Goal: Information Seeking & Learning: Learn about a topic

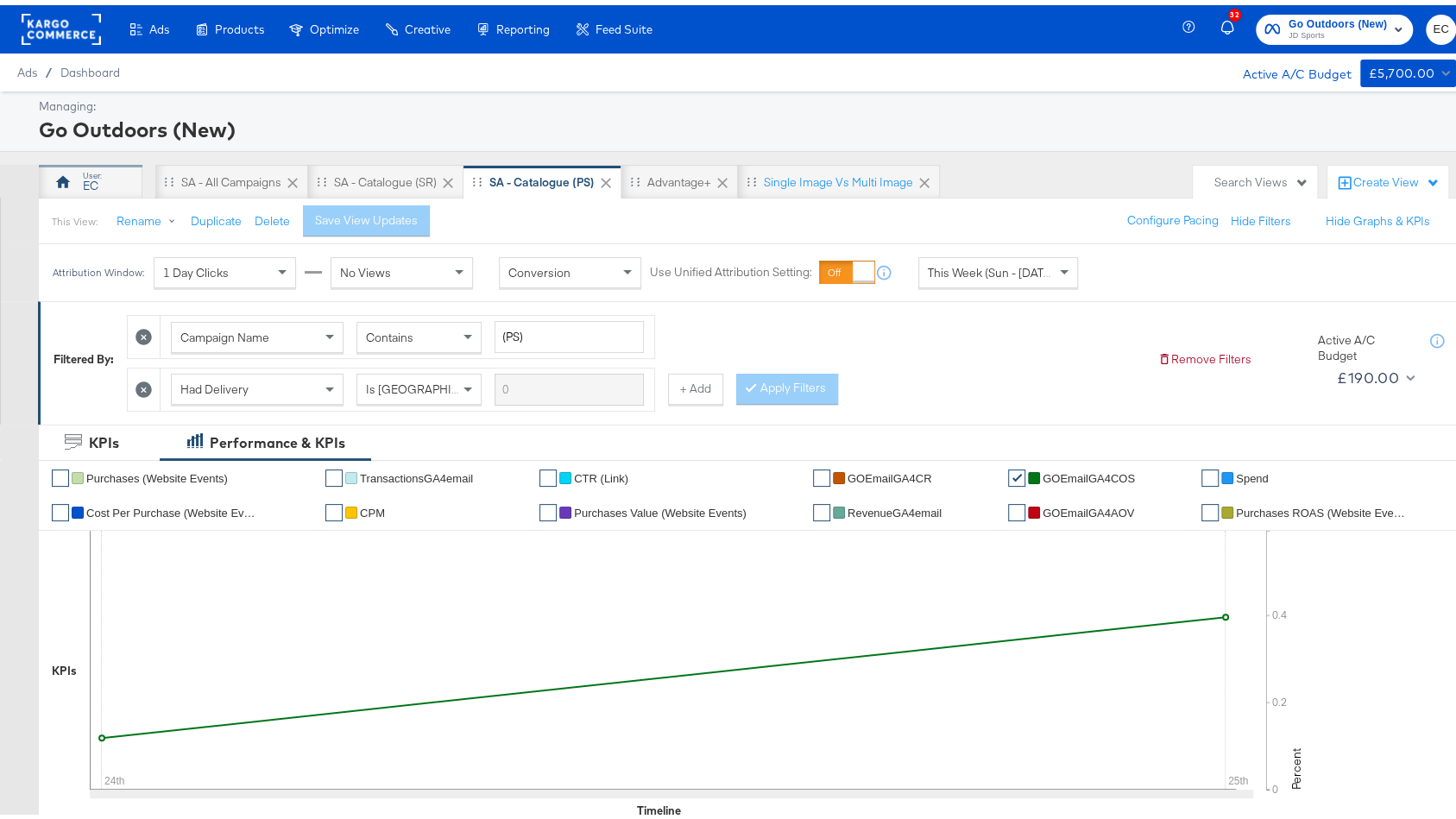
click at [96, 175] on div "EC" at bounding box center [91, 181] width 15 height 16
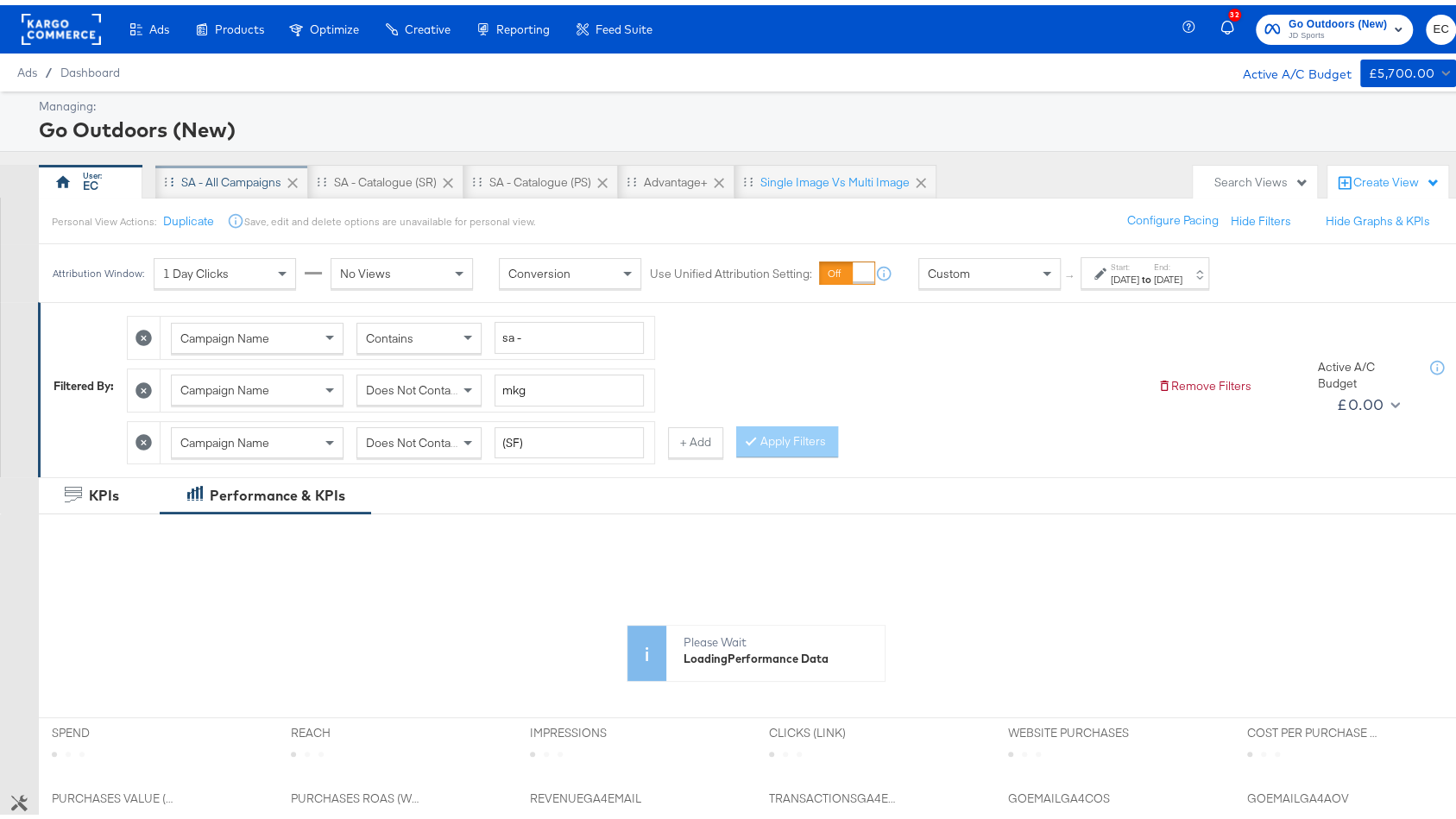
click at [168, 169] on div "SA - All Campaigns" at bounding box center [232, 177] width 153 height 34
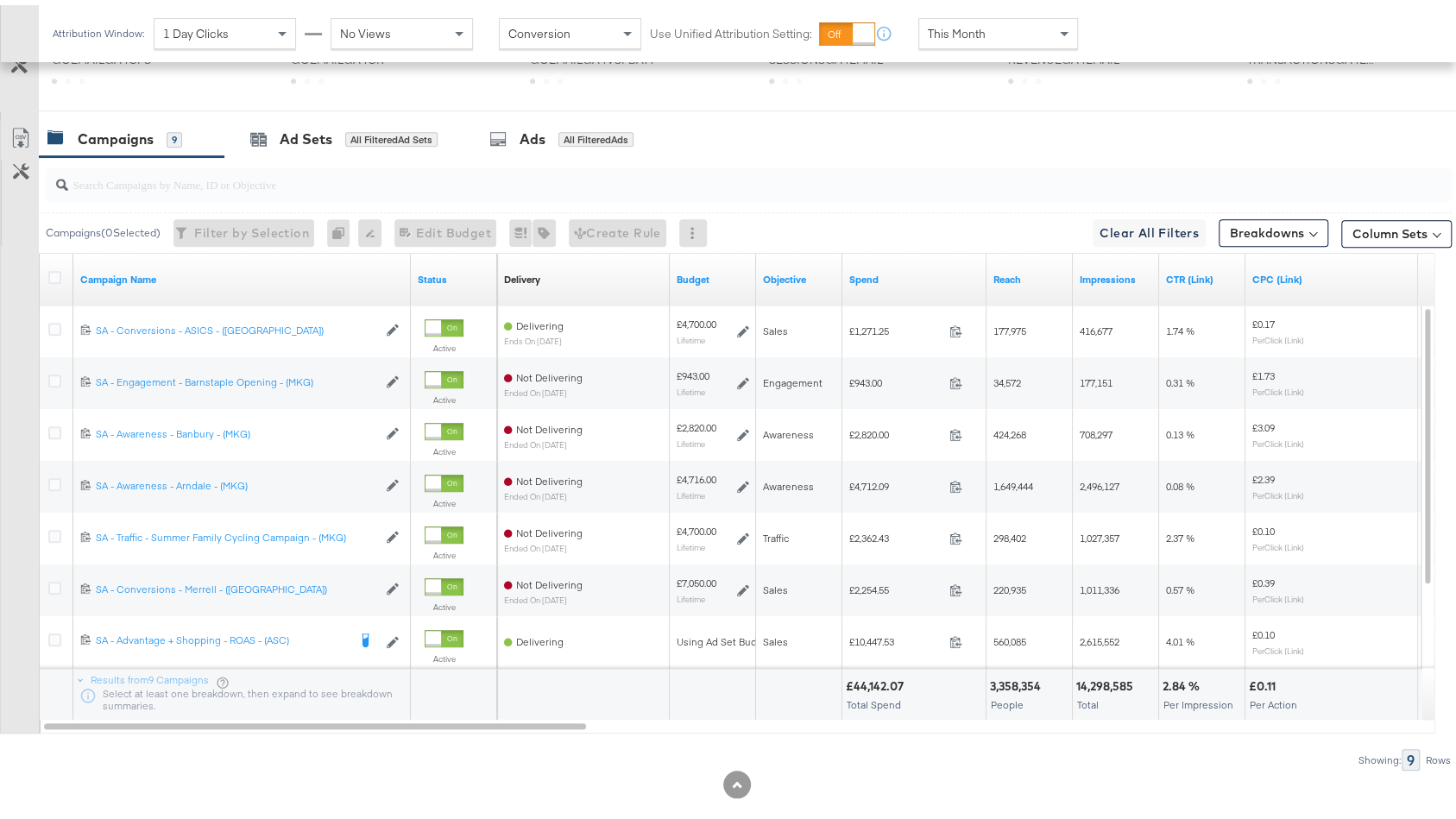
scroll to position [689, 0]
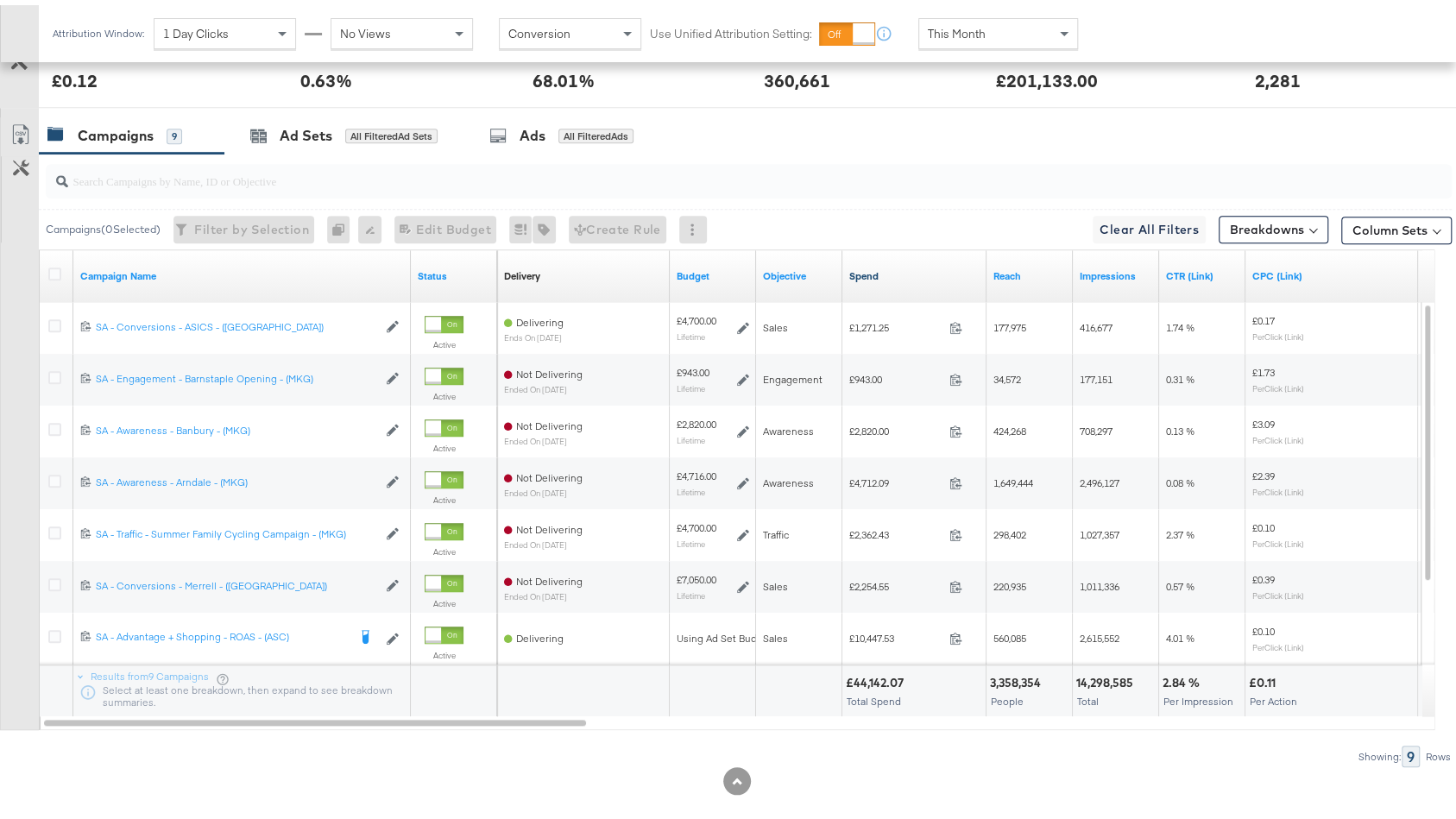
click at [896, 264] on link "Spend" at bounding box center [914, 270] width 130 height 13
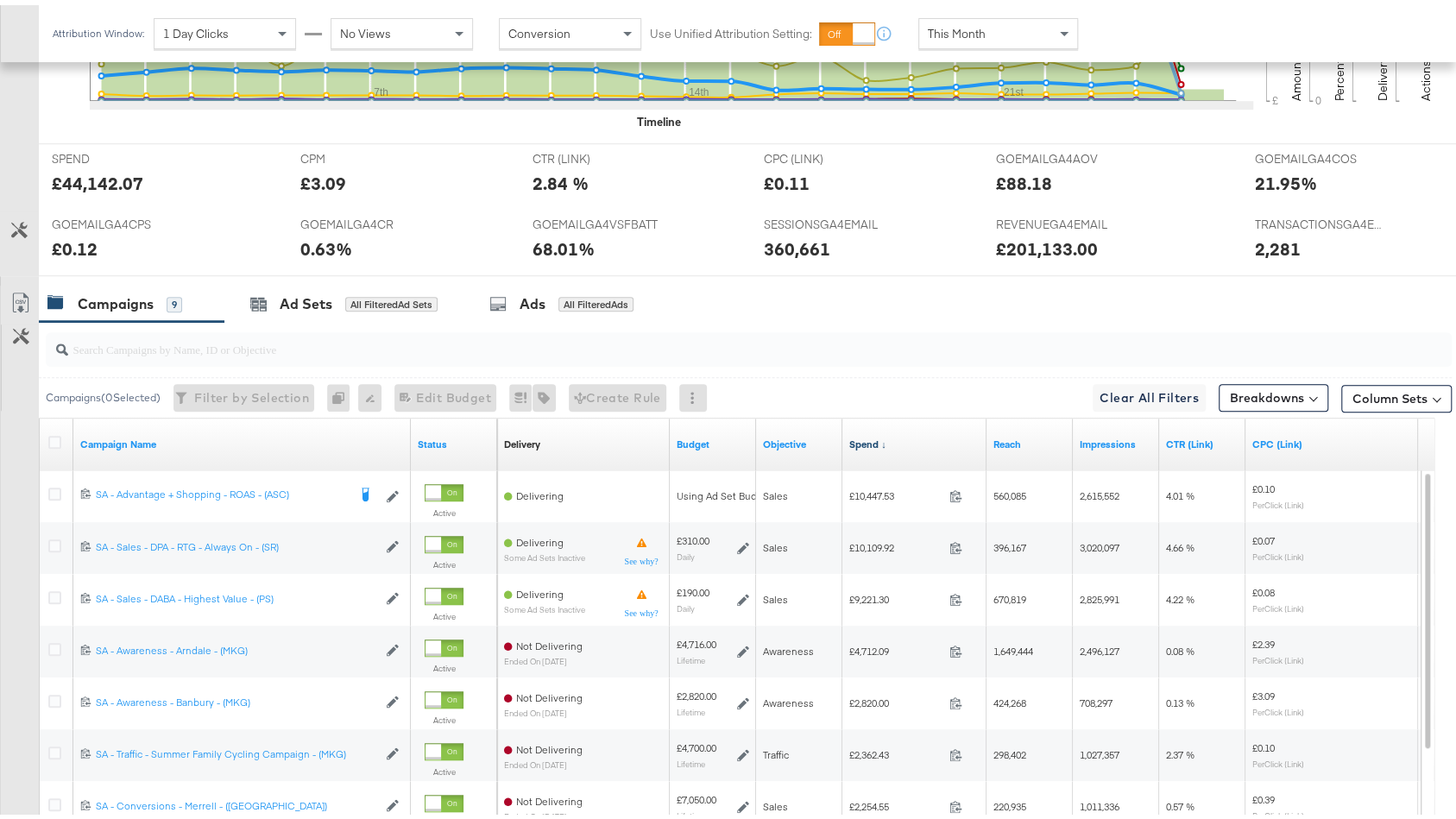
scroll to position [858, 0]
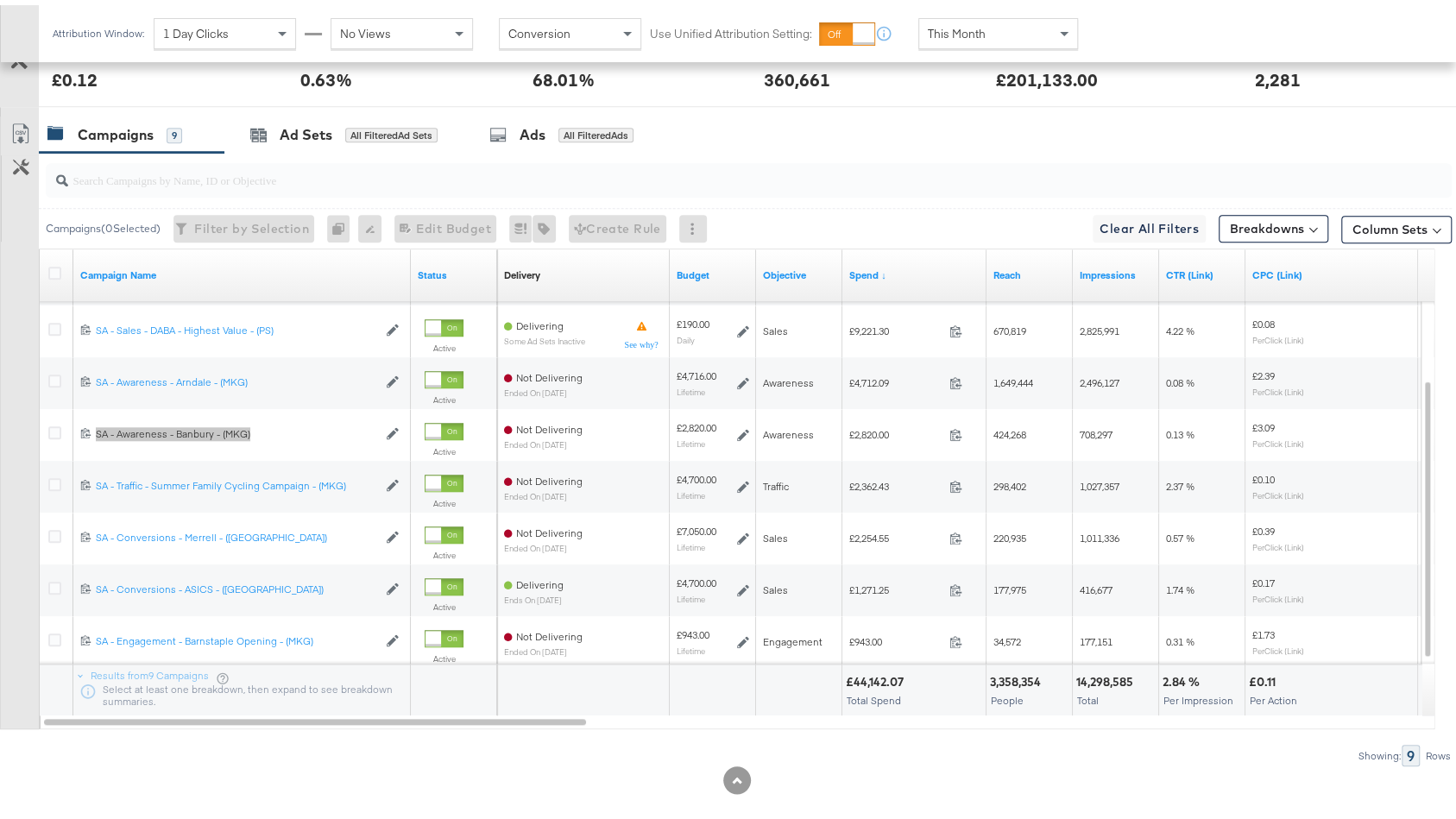
drag, startPoint x: 194, startPoint y: 479, endPoint x: 157, endPoint y: 2, distance: 478.4
click at [0, 0] on div "Attribution Window: 1 Day Clicks No Views Conversion Use Unified Attribution Se…" at bounding box center [737, 108] width 1473 height 1455
click at [207, 730] on div "Campaigns ( 0 Selected) Filter by Selection Filter 0 campaigns 0 Rename 0 campa…" at bounding box center [725, 454] width 1451 height 614
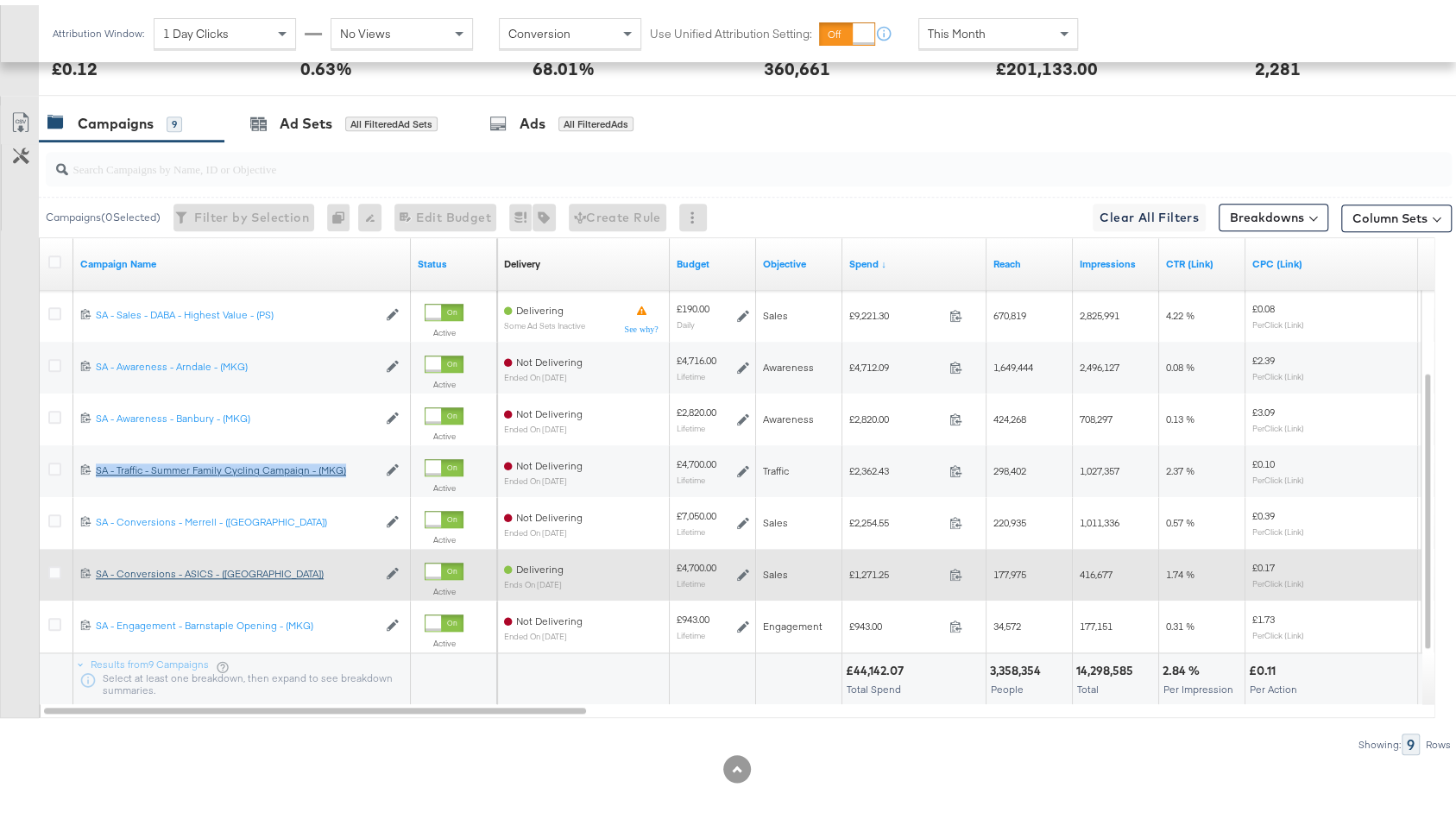
scroll to position [870, 0]
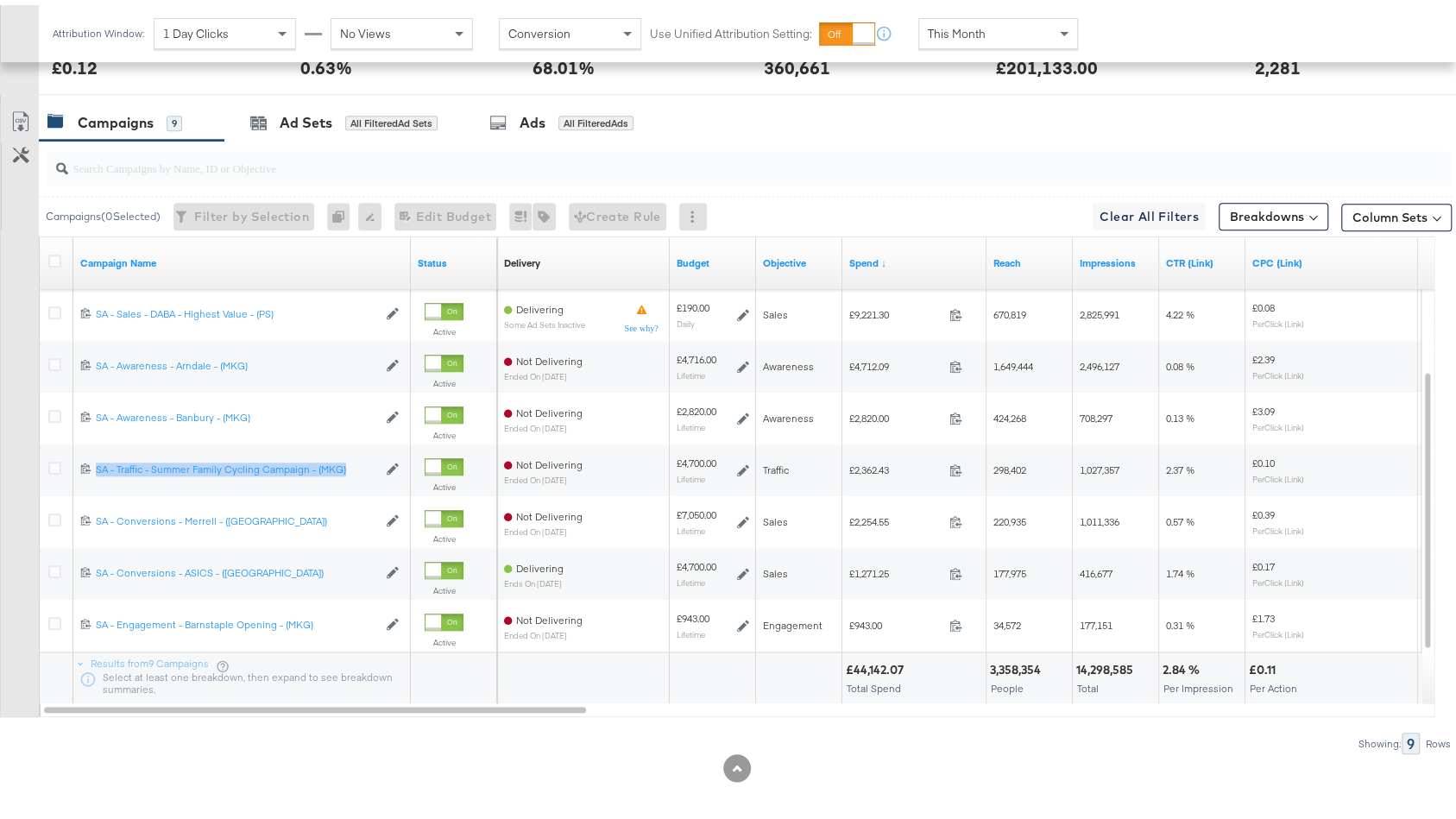
drag, startPoint x: 277, startPoint y: 474, endPoint x: 176, endPoint y: 1, distance: 483.7
click at [0, 0] on div "Attribution Window: 1 Day Clicks No Views Conversion Use Unified Attribution Se…" at bounding box center [737, 97] width 1473 height 1455
drag, startPoint x: 203, startPoint y: 614, endPoint x: 254, endPoint y: 2, distance: 614.1
click at [0, 0] on div "Attribution Window: 1 Day Clicks No Views Conversion Use Unified Attribution Se…" at bounding box center [737, 97] width 1473 height 1455
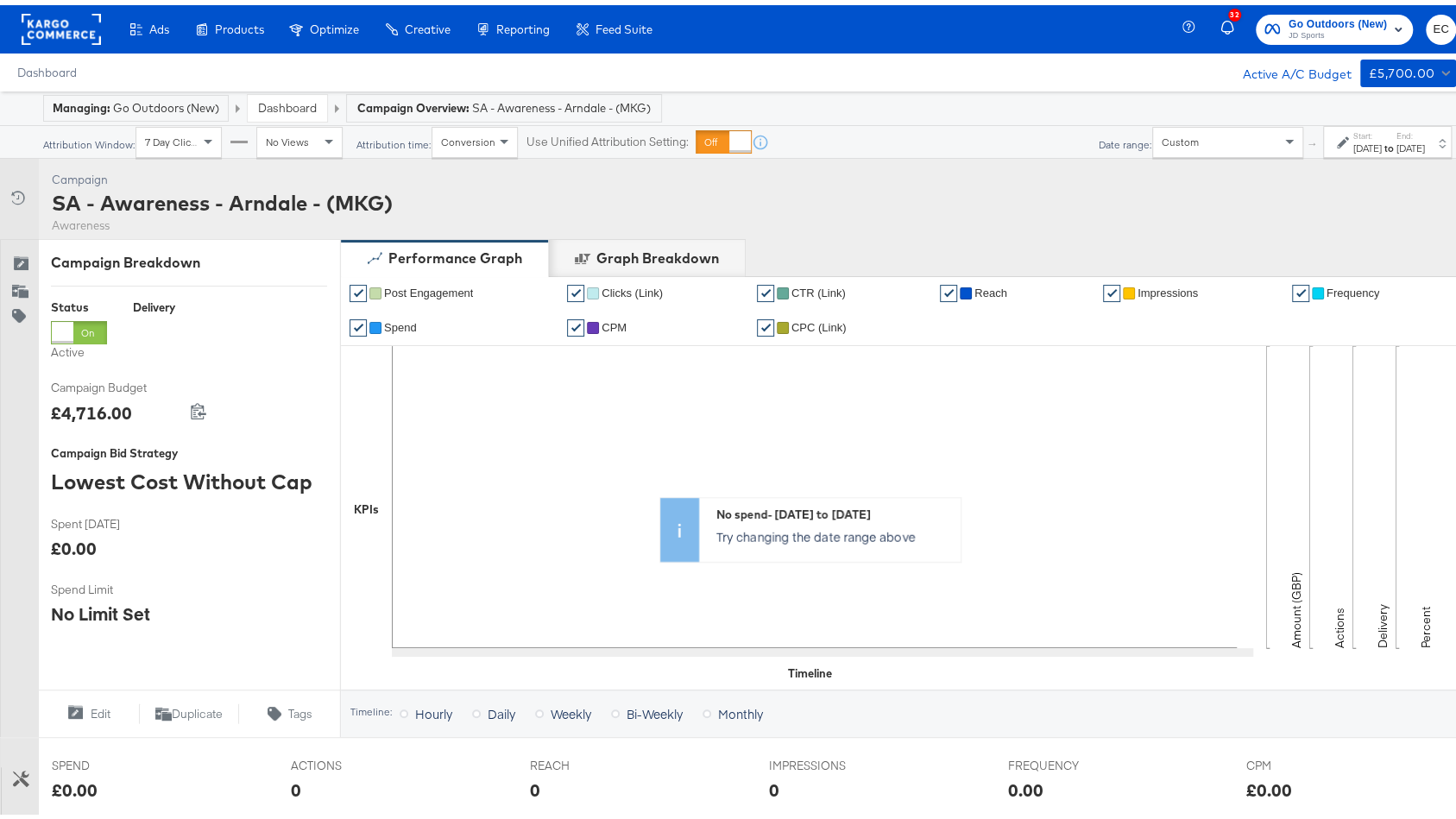
click at [225, 205] on div "SA - Awareness - Arndale - (MKG)" at bounding box center [222, 197] width 341 height 30
copy div "SA - Awareness - Arndale - (MKG)"
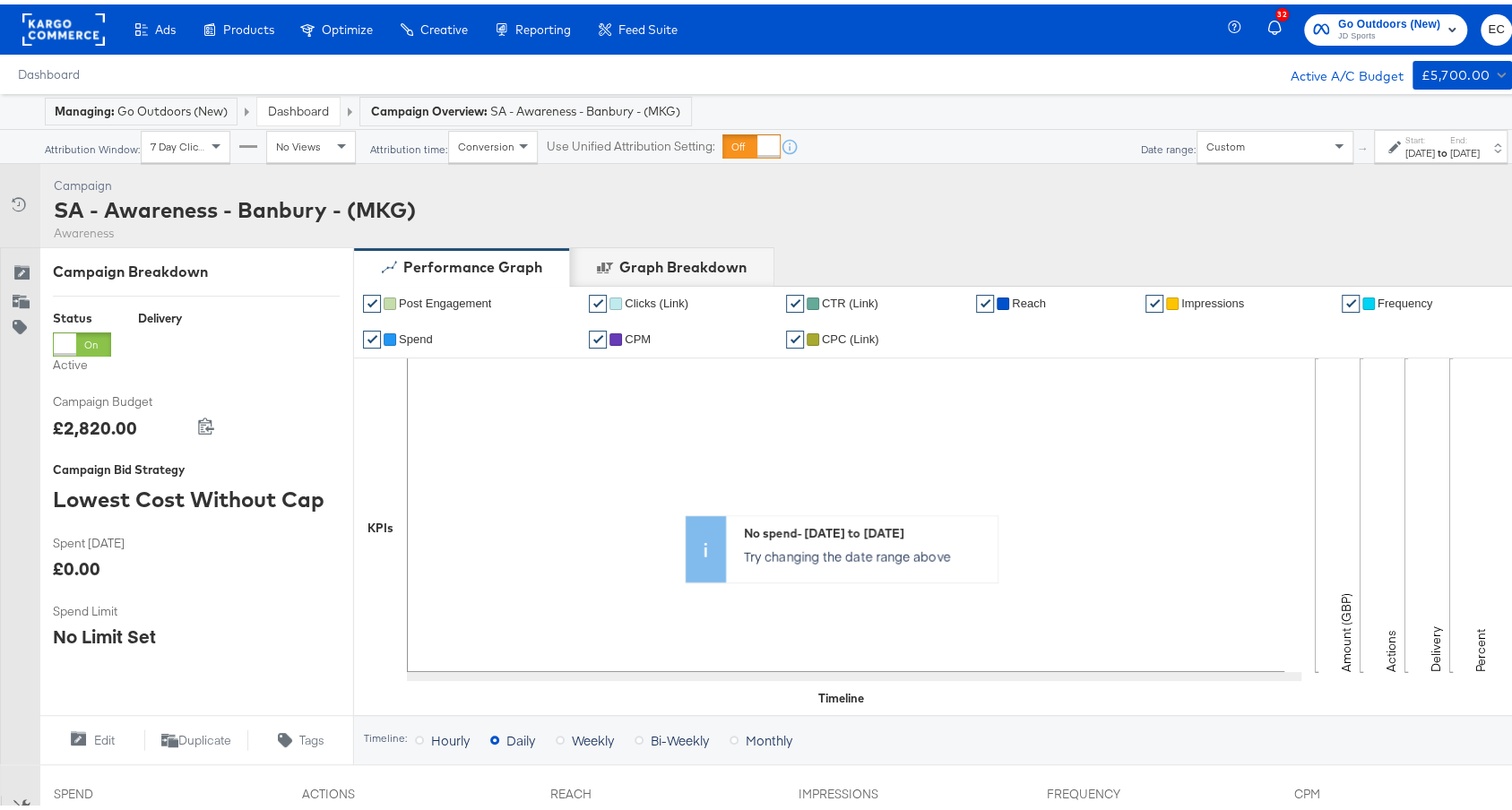
click at [273, 206] on div "SA - Awareness - Banbury - (MKG)" at bounding box center [234, 204] width 362 height 31
copy div "SA - Awareness - Banbury - (MKG)"
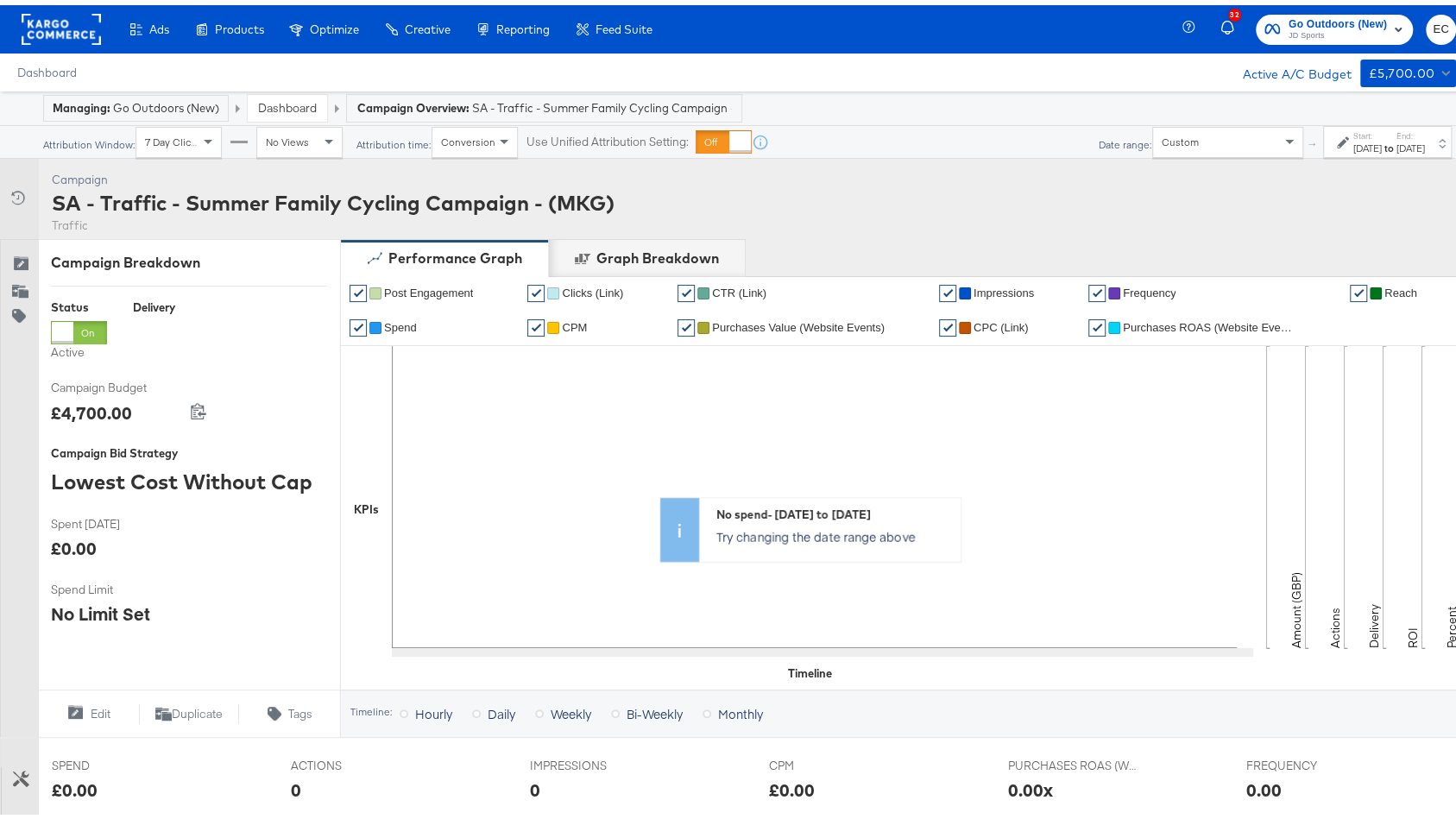
click at [350, 201] on div "SA - Traffic - Summer Family Cycling Campaign - (MKG)" at bounding box center [332, 197] width 563 height 30
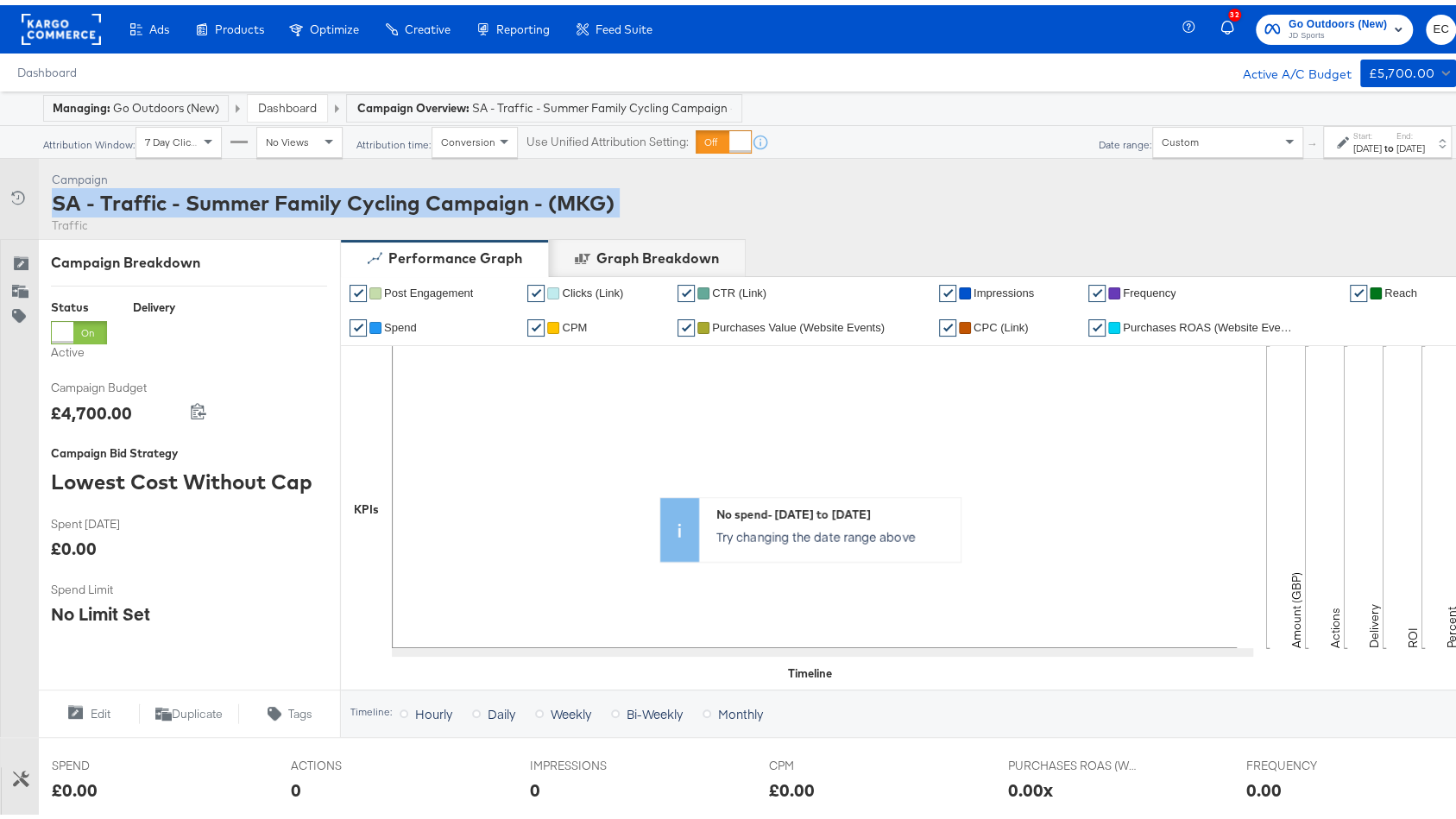
click at [350, 201] on div "SA - Traffic - Summer Family Cycling Campaign - (MKG)" at bounding box center [332, 197] width 563 height 30
copy div "SA - Traffic - Summer Family Cycling Campaign - (MKG)"
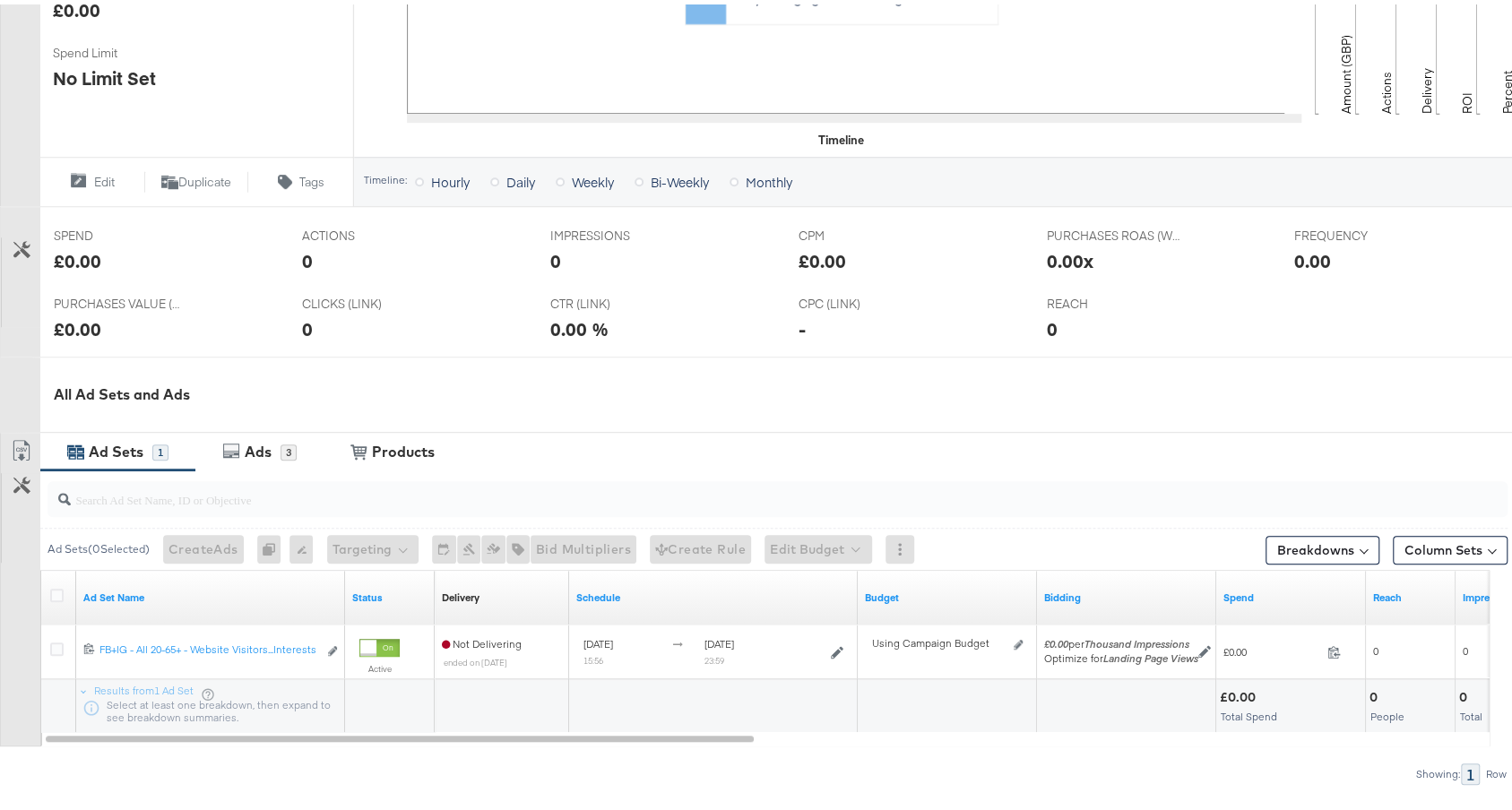
scroll to position [649, 0]
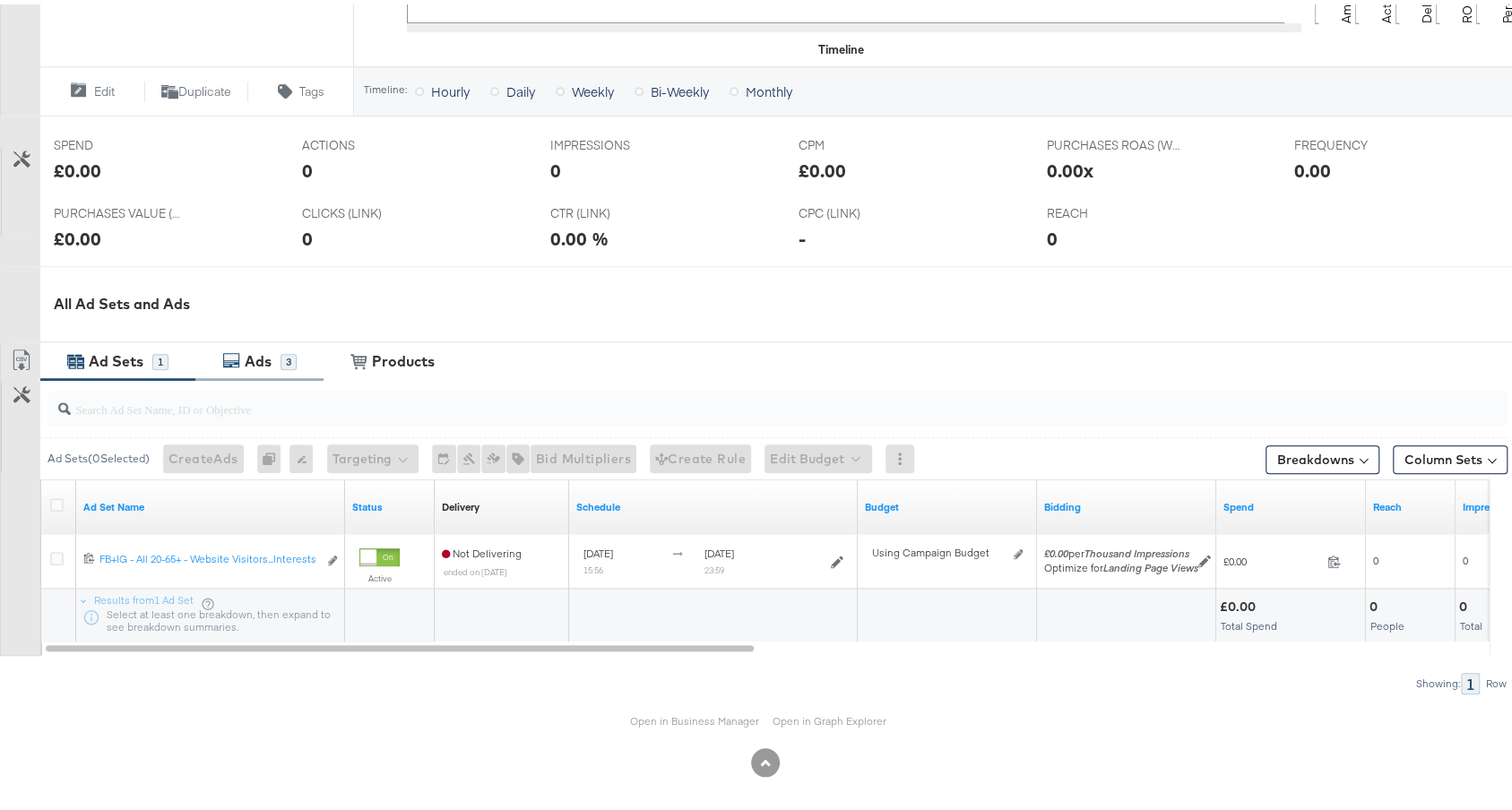
click at [267, 361] on div "Ads" at bounding box center [258, 357] width 27 height 21
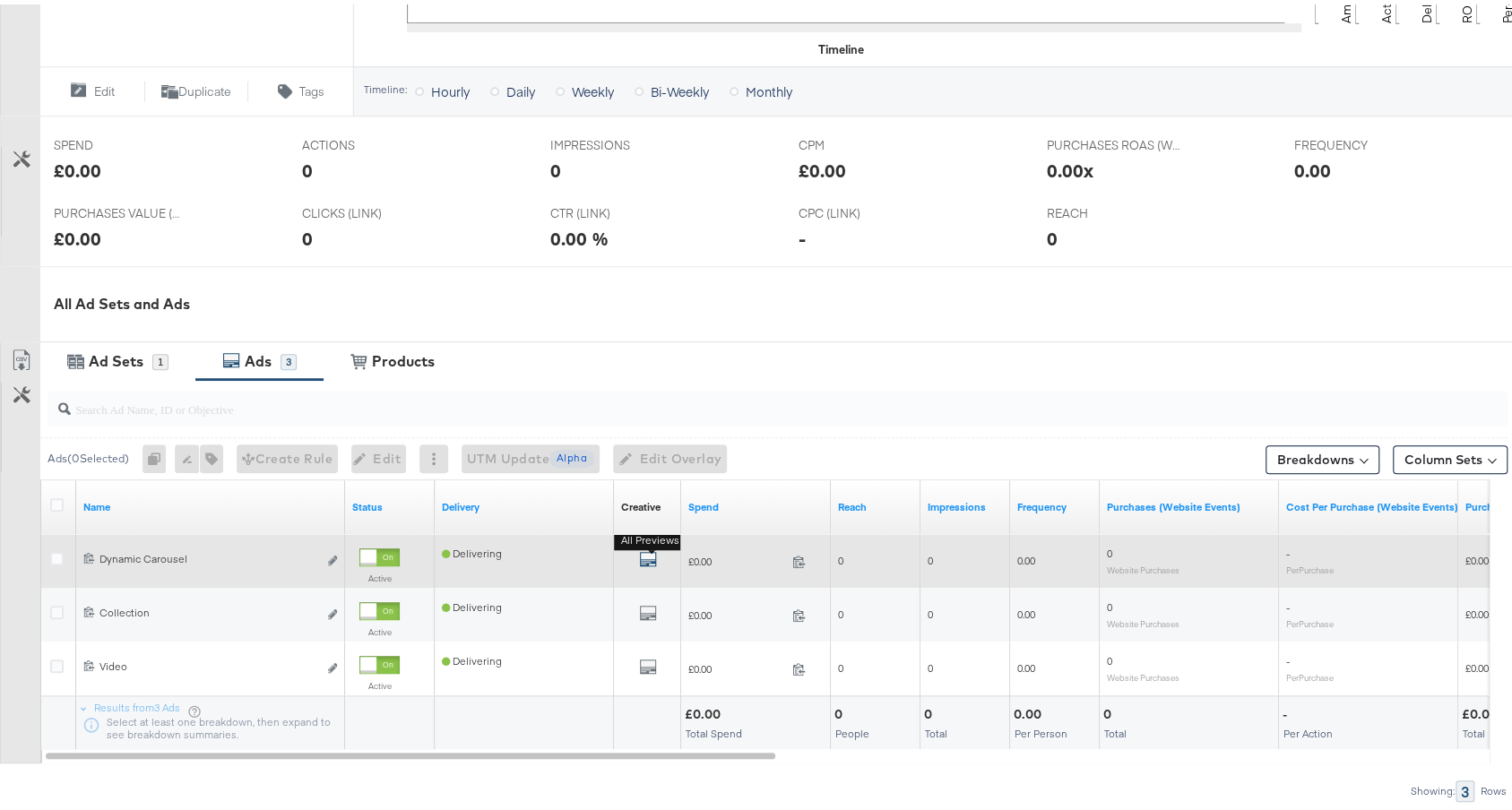
click at [645, 552] on icon "default" at bounding box center [648, 555] width 18 height 18
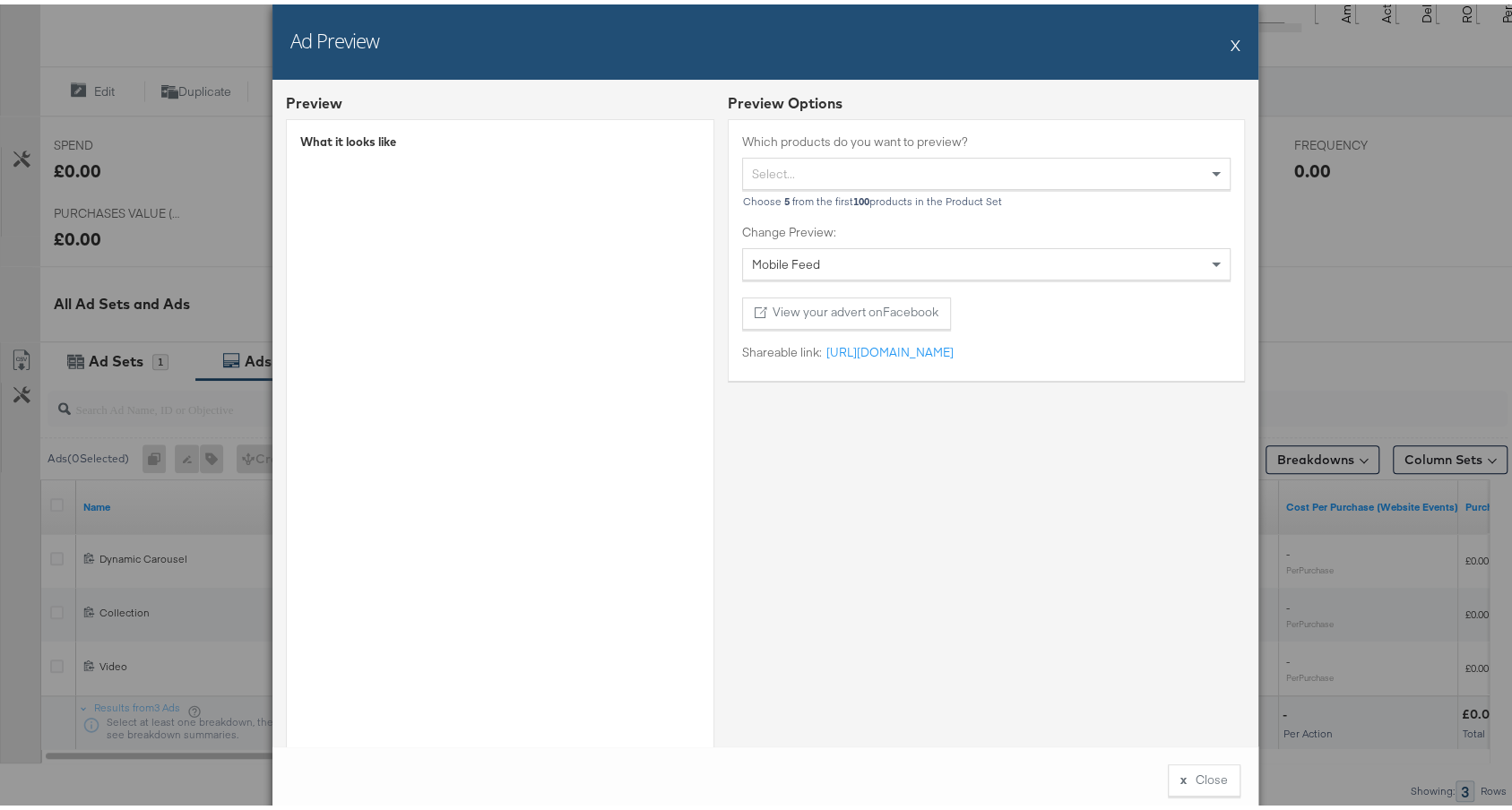
click at [1230, 45] on button "X" at bounding box center [1235, 41] width 10 height 36
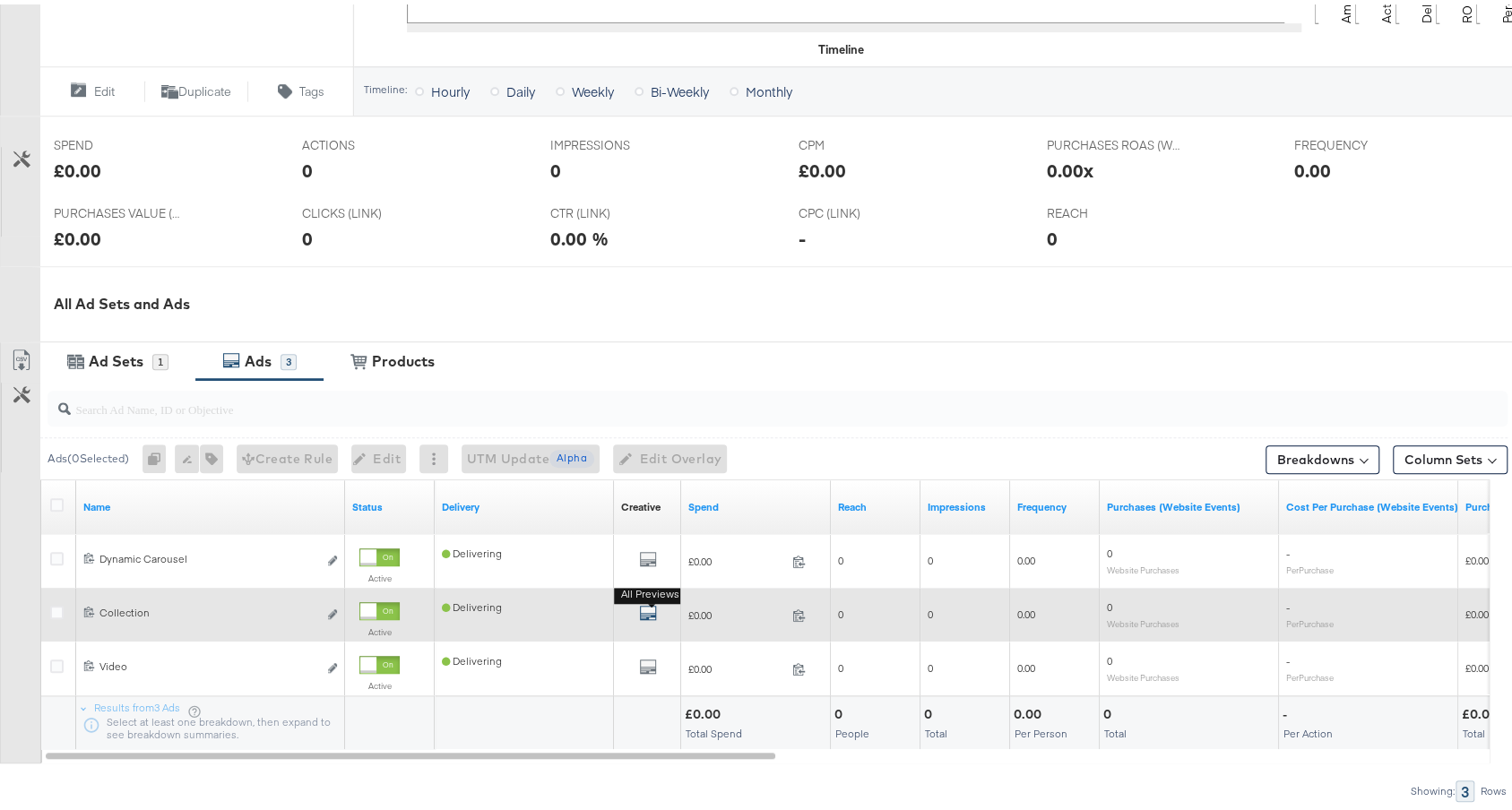
click at [650, 605] on icon "default" at bounding box center [648, 608] width 18 height 18
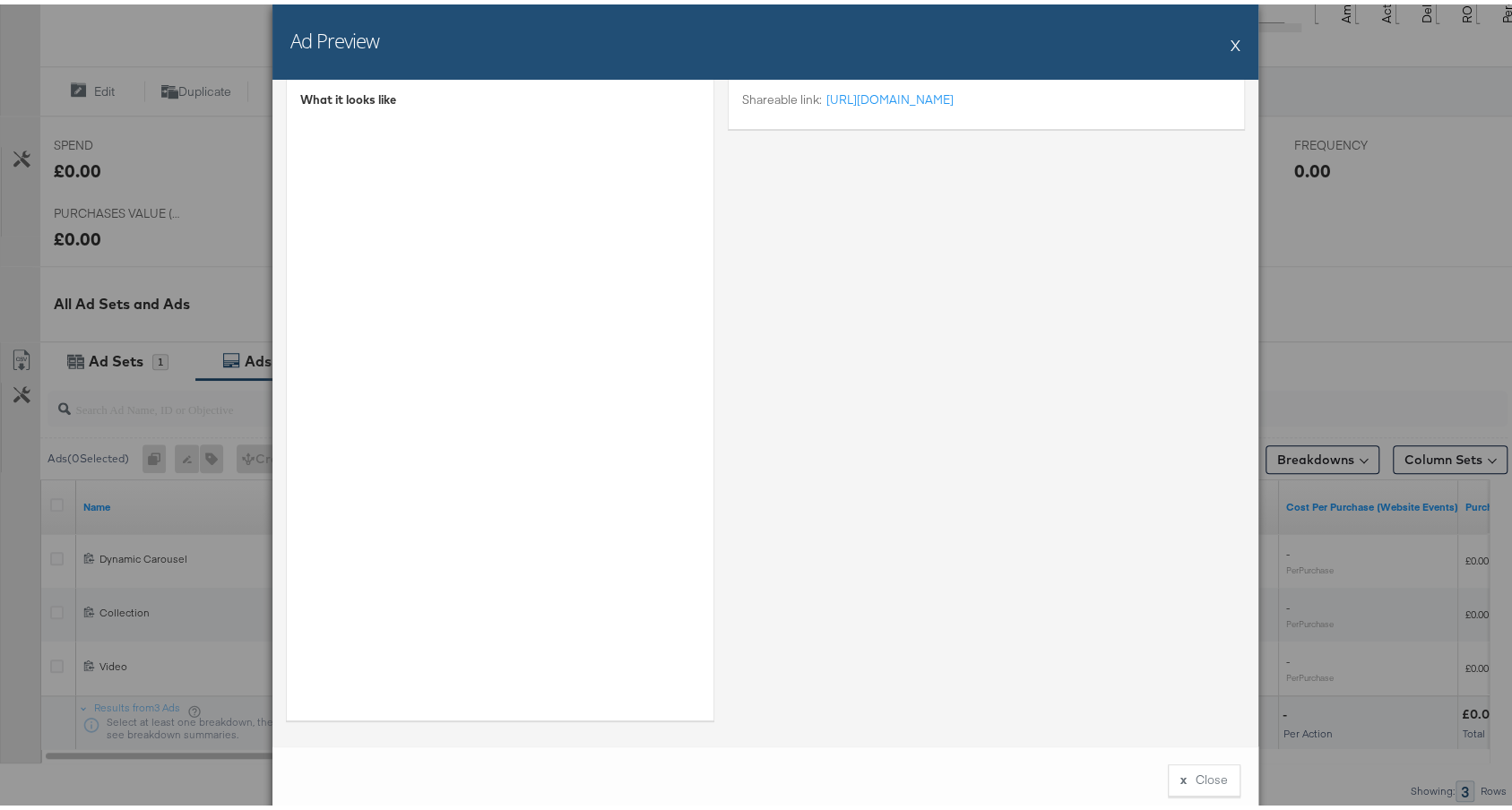
scroll to position [0, 0]
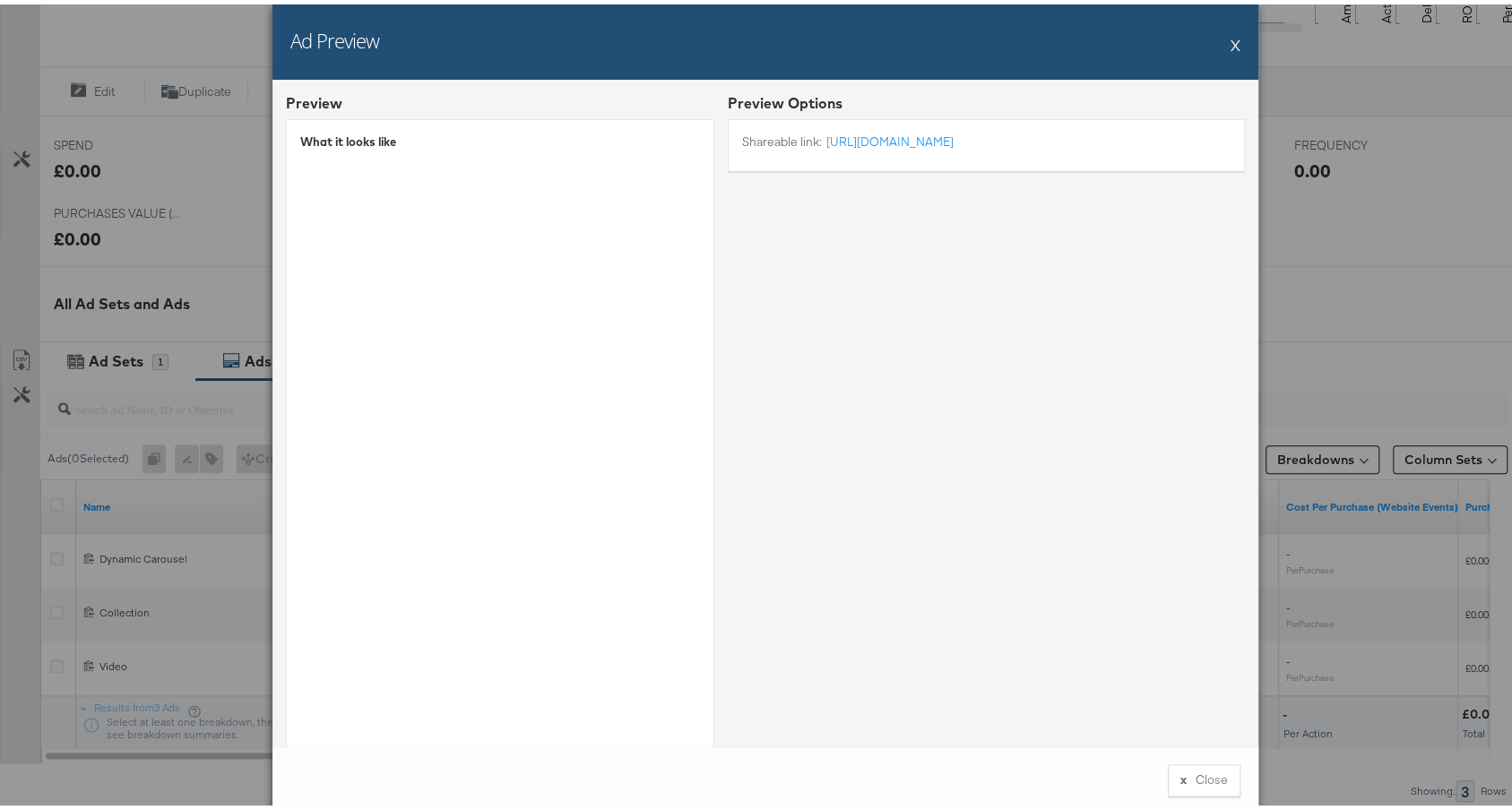
click at [1230, 42] on button "X" at bounding box center [1235, 41] width 10 height 36
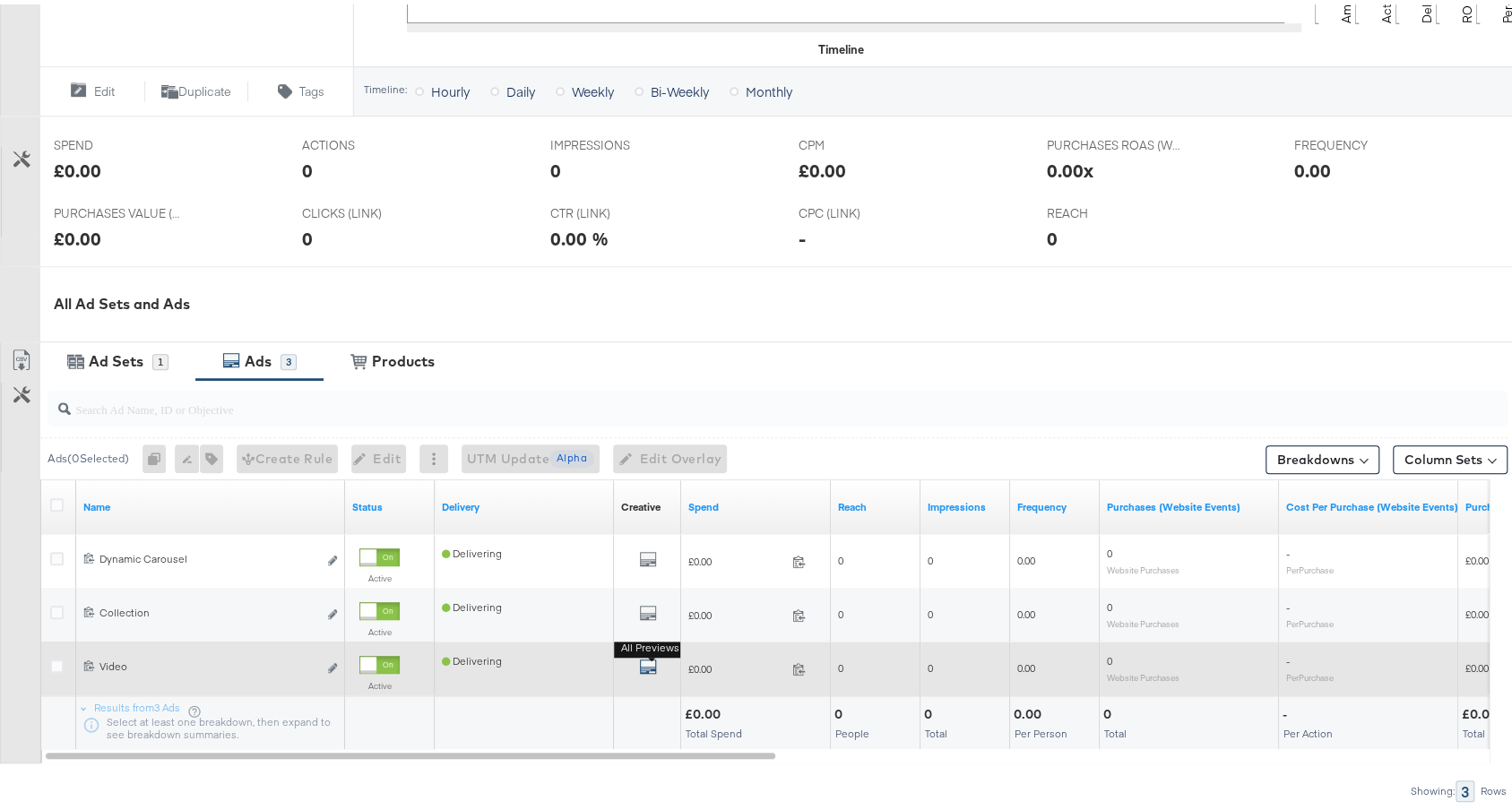
click at [647, 659] on icon "default" at bounding box center [648, 662] width 18 height 18
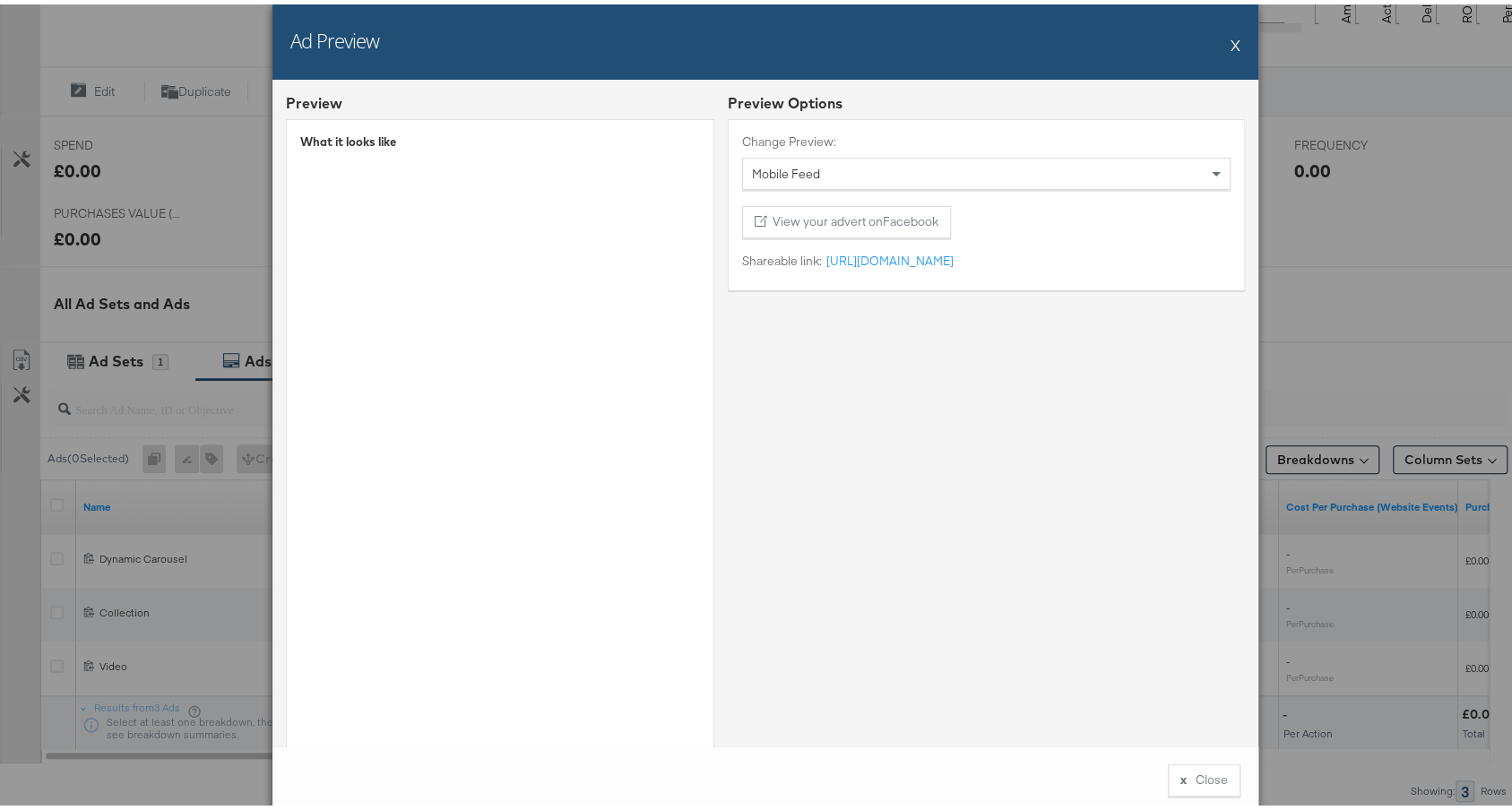
click at [640, 412] on div "What it looks like" at bounding box center [500, 437] width 429 height 644
click at [1230, 36] on div "Ad Preview X" at bounding box center [766, 38] width 986 height 75
click at [1230, 39] on button "X" at bounding box center [1235, 41] width 10 height 36
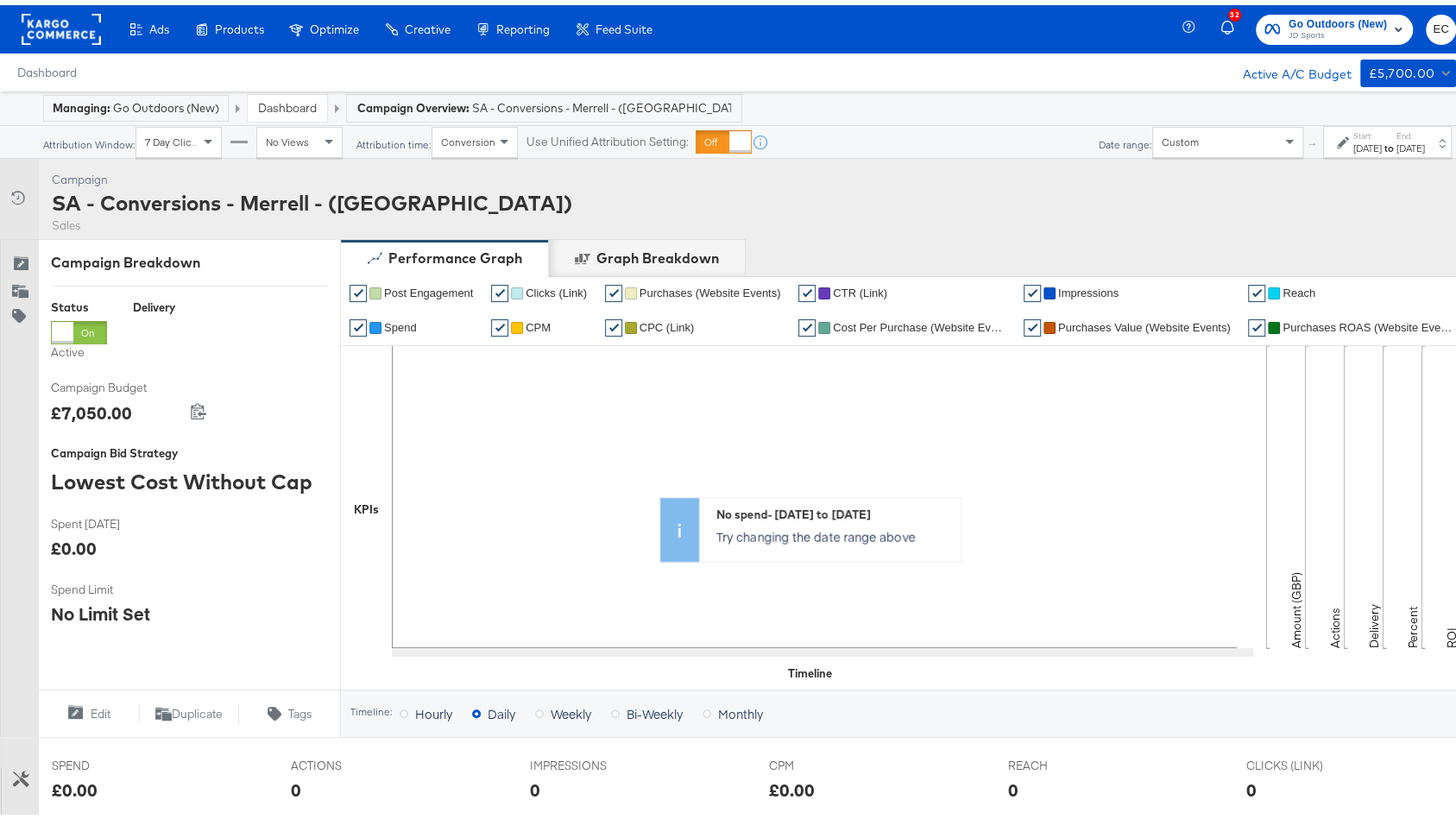
click at [220, 215] on div "Sales" at bounding box center [311, 220] width 521 height 16
click at [222, 198] on div "SA - Conversions - Merrell - (SF)" at bounding box center [311, 197] width 521 height 30
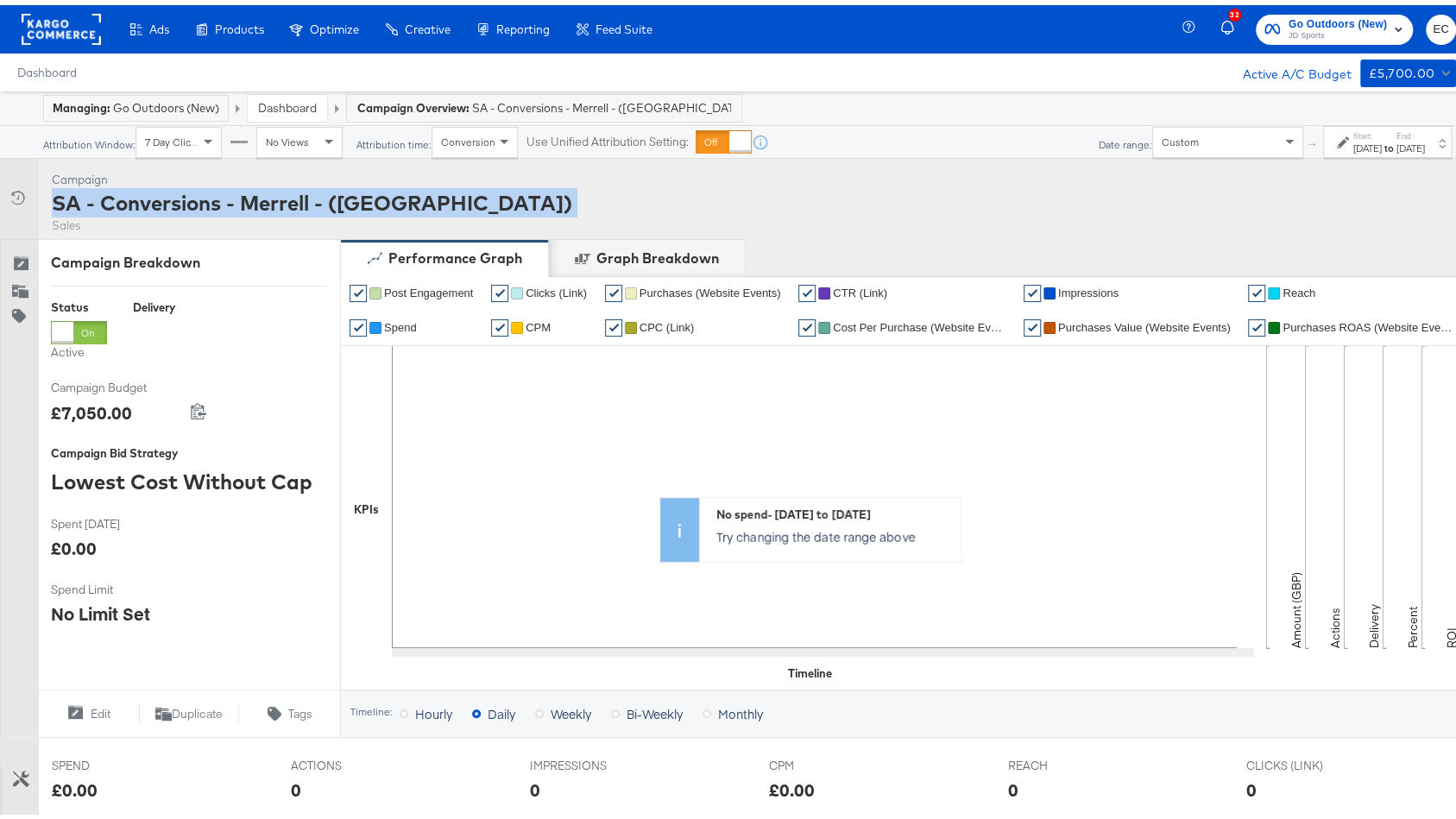
click at [222, 198] on div "SA - Conversions - Merrell - (SF)" at bounding box center [311, 197] width 521 height 30
copy div "SA - Conversions - Merrell - (SF)"
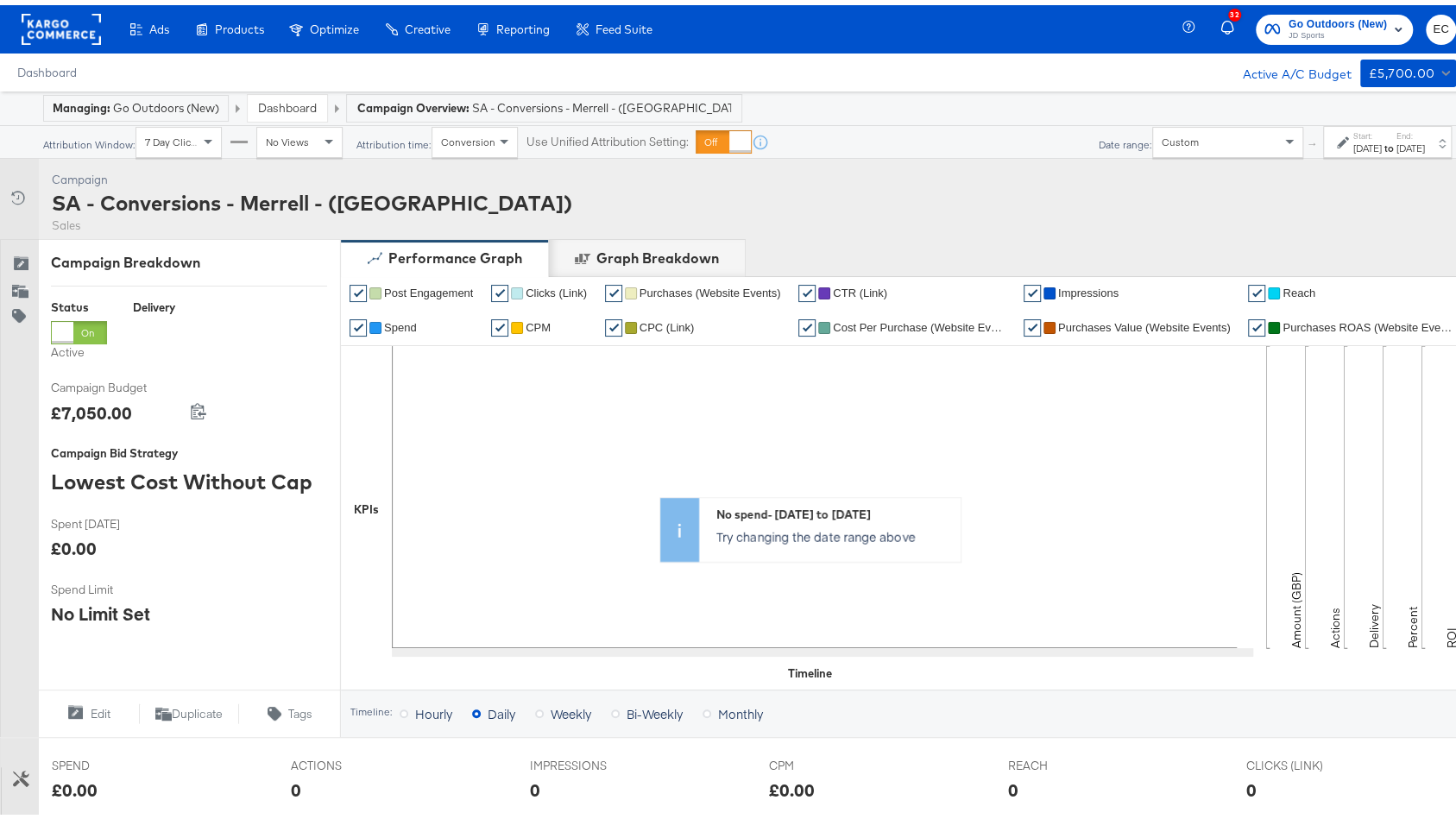
click at [1353, 140] on div "[DATE]" at bounding box center [1367, 143] width 29 height 13
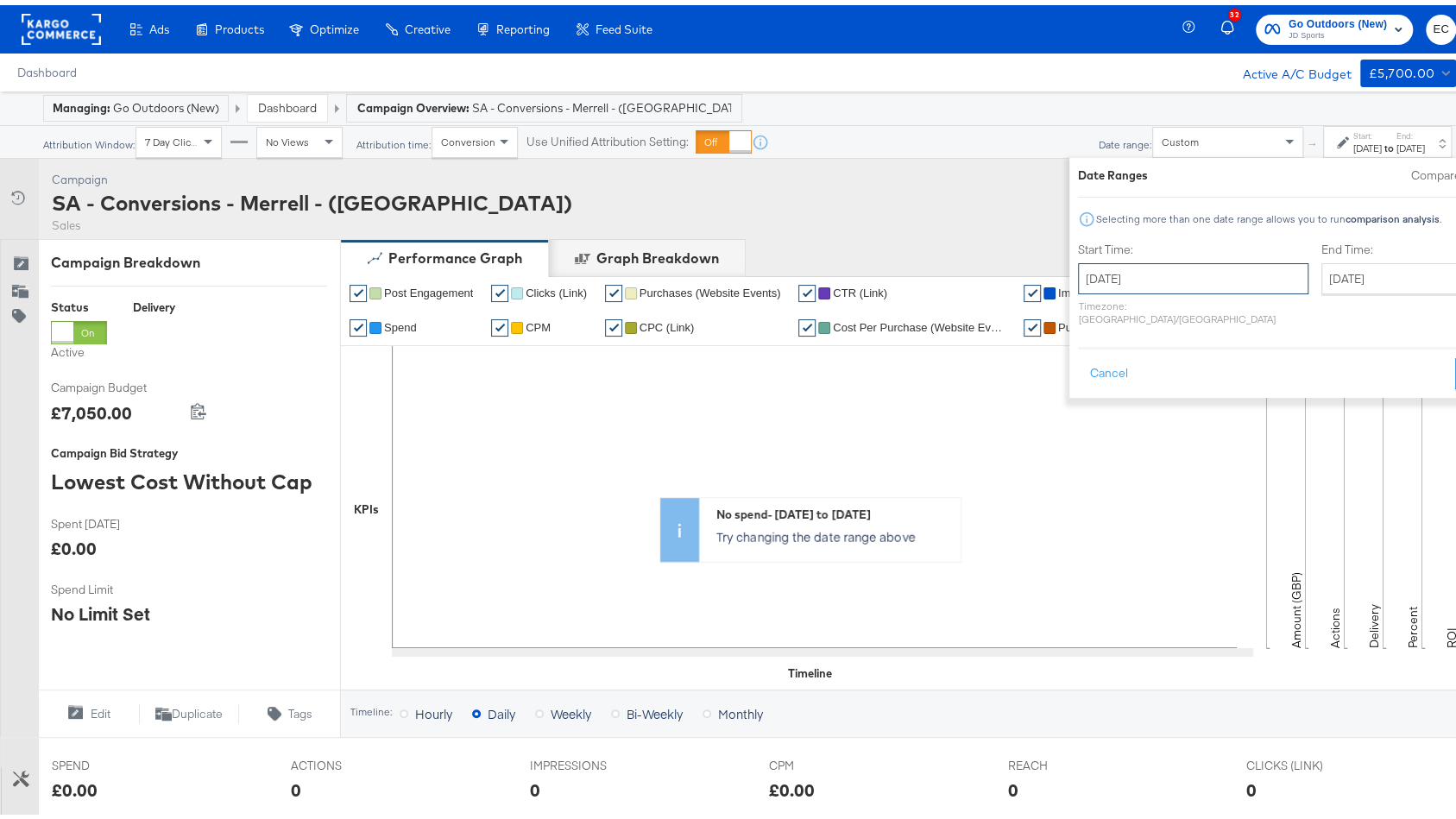
click at [1083, 271] on input "July 2nd 2025" at bounding box center [1192, 273] width 230 height 32
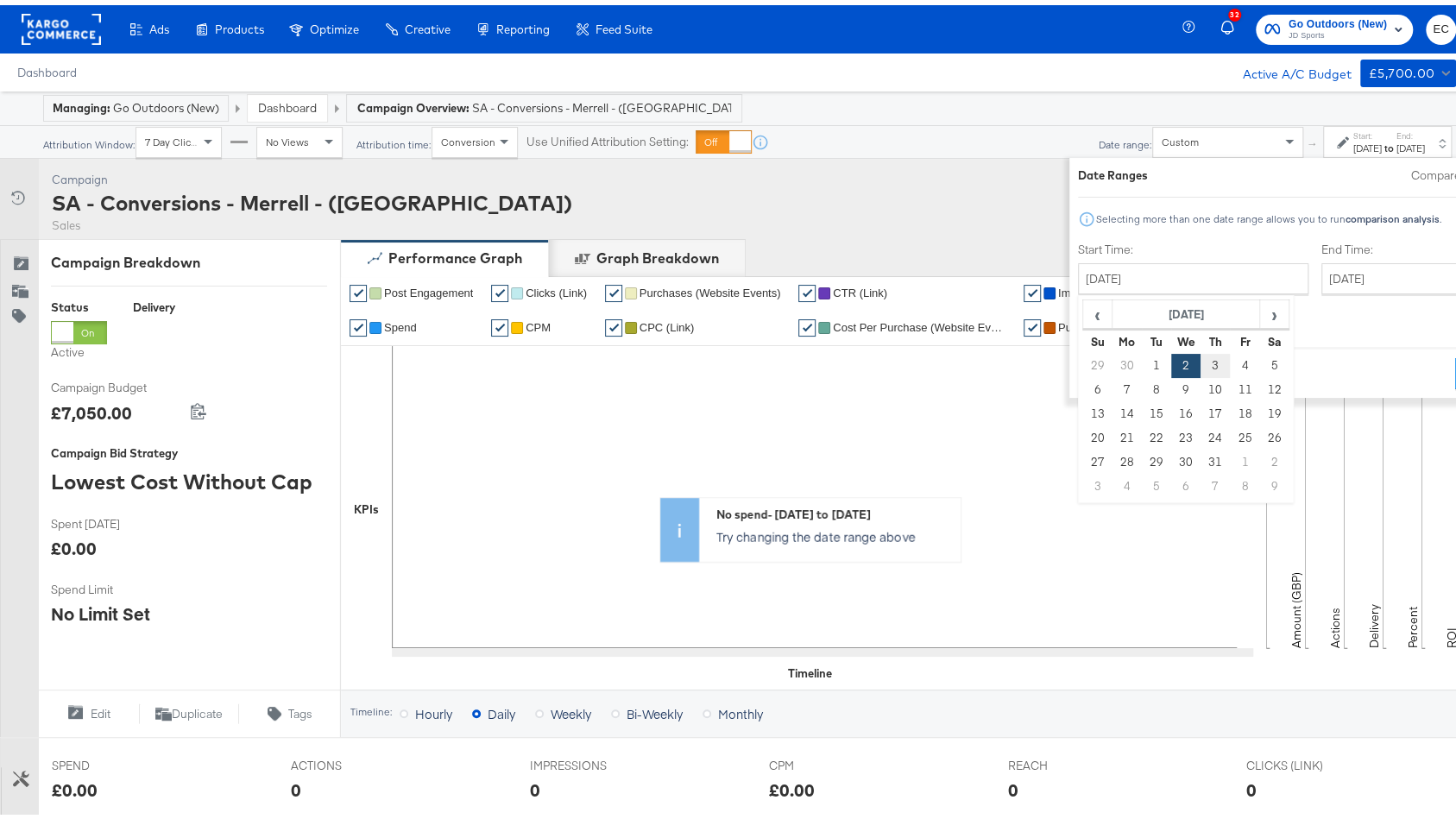
click at [1200, 365] on td "3" at bounding box center [1214, 360] width 30 height 24
type input "July 3rd 2025"
click at [1318, 270] on input "July 16th 2025" at bounding box center [1409, 273] width 182 height 32
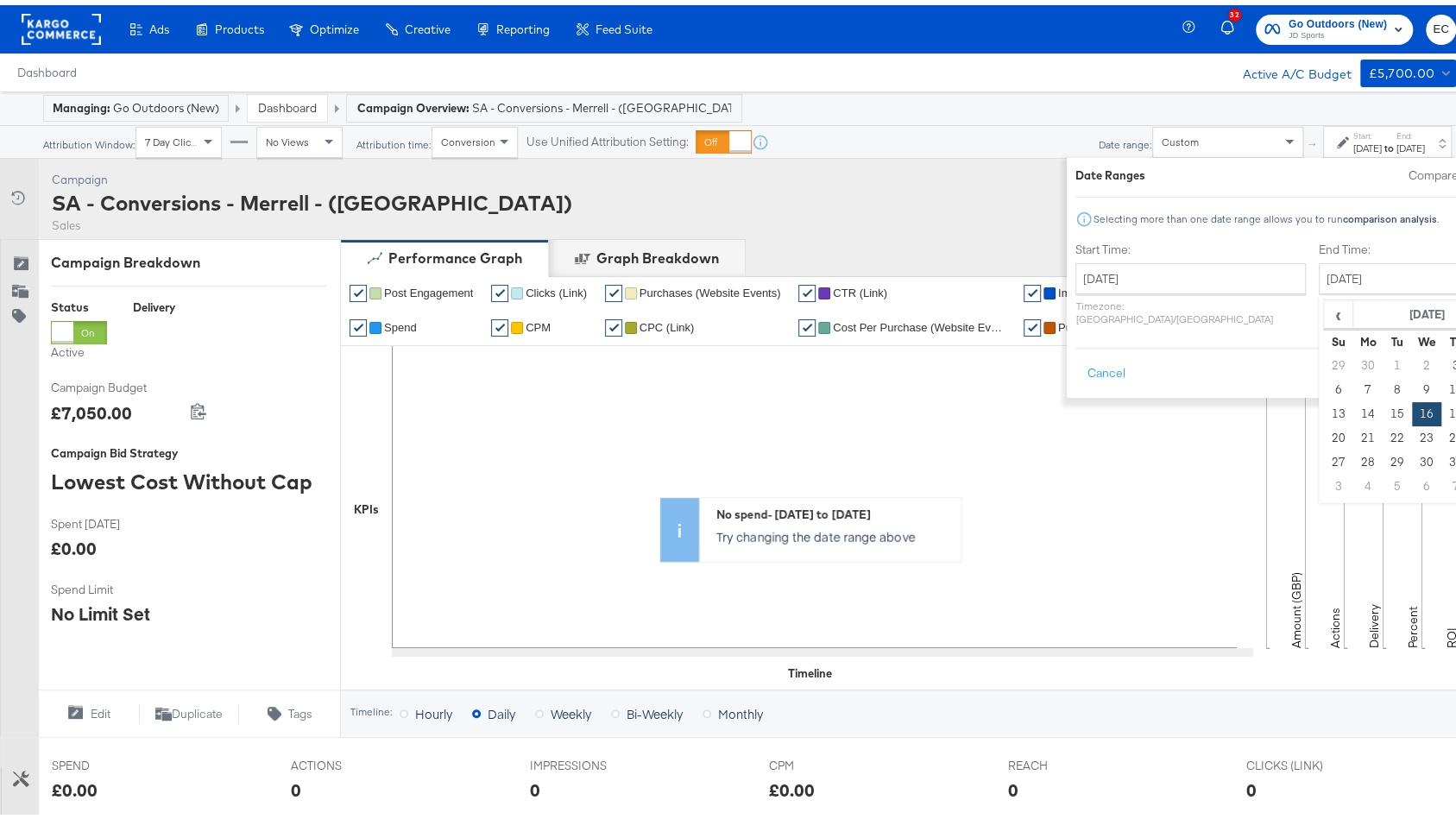
click at [1441, 399] on td "14" at bounding box center [1455, 408] width 30 height 24
type input "August 14th 2025"
click at [1457, 359] on button "Apply" at bounding box center [1484, 368] width 54 height 32
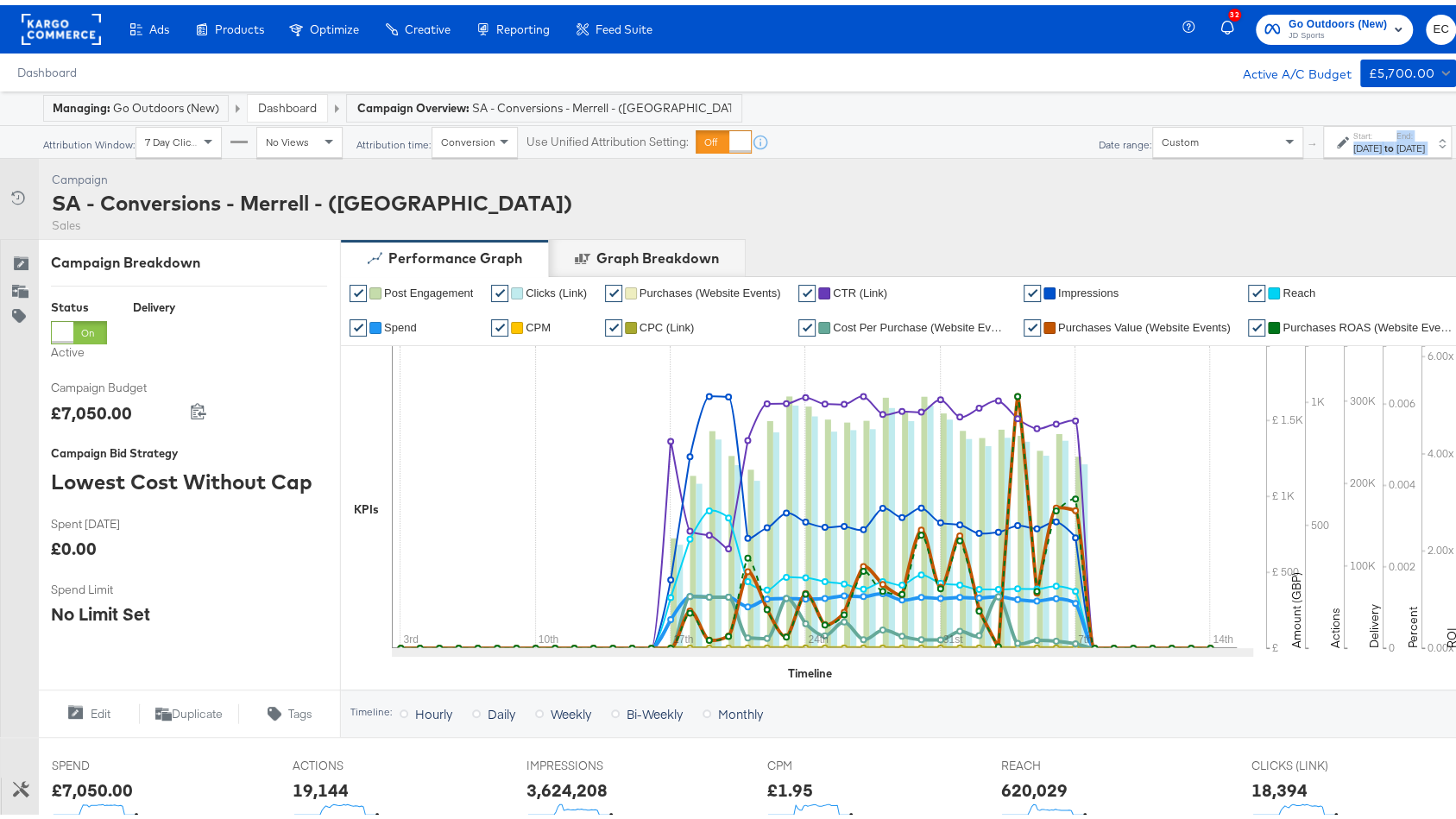
drag, startPoint x: 1421, startPoint y: 163, endPoint x: 1268, endPoint y: 143, distance: 154.3
click at [1268, 144] on div "Managing: Go Outdoors (New) Dashboard Campaign Overview: SA - Conversions - Mer…" at bounding box center [737, 758] width 1473 height 1344
copy div "Jul 3rd 2025 to End: Aug 14th 2025 Campaign Activity"
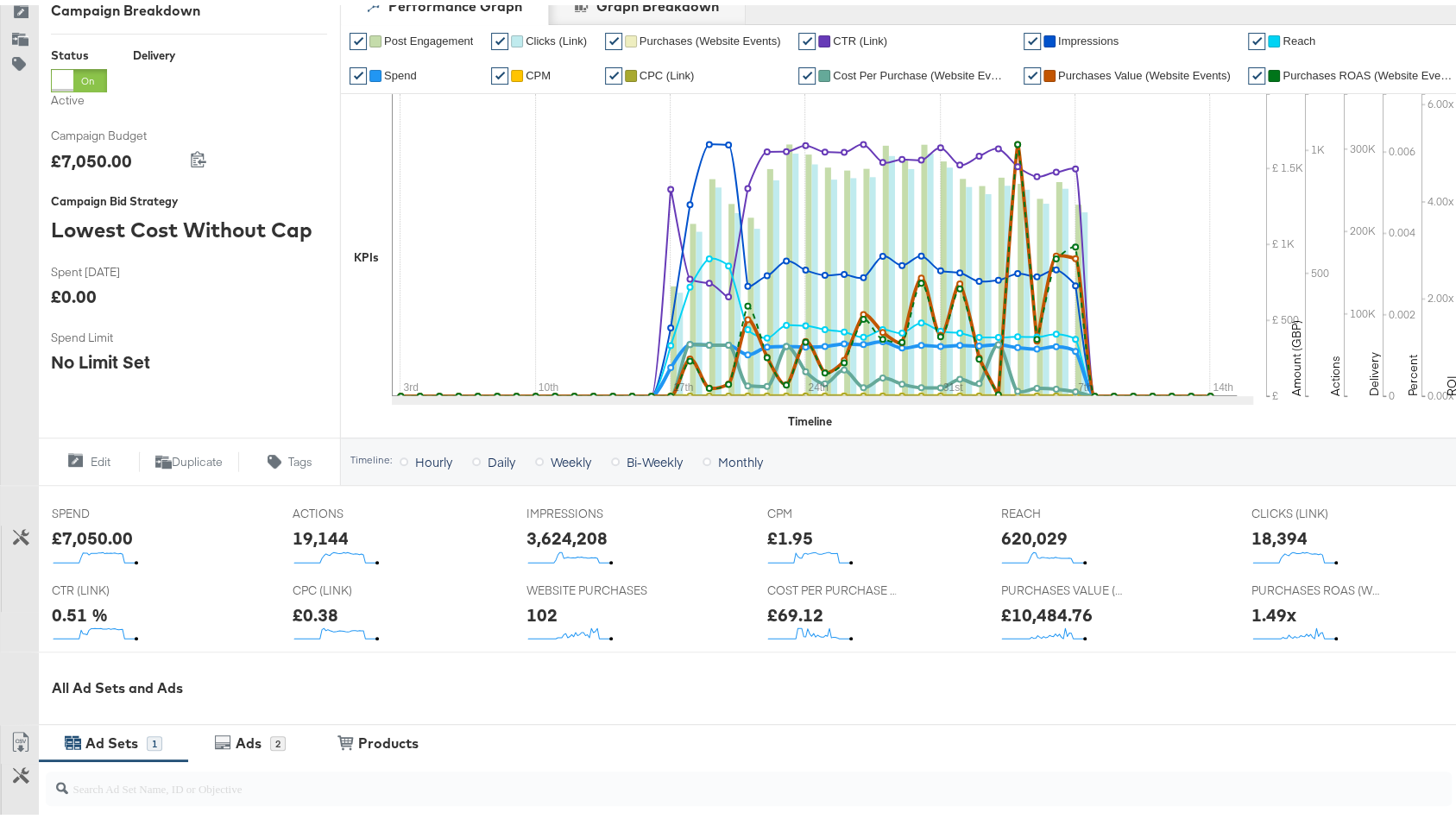
scroll to position [605, 0]
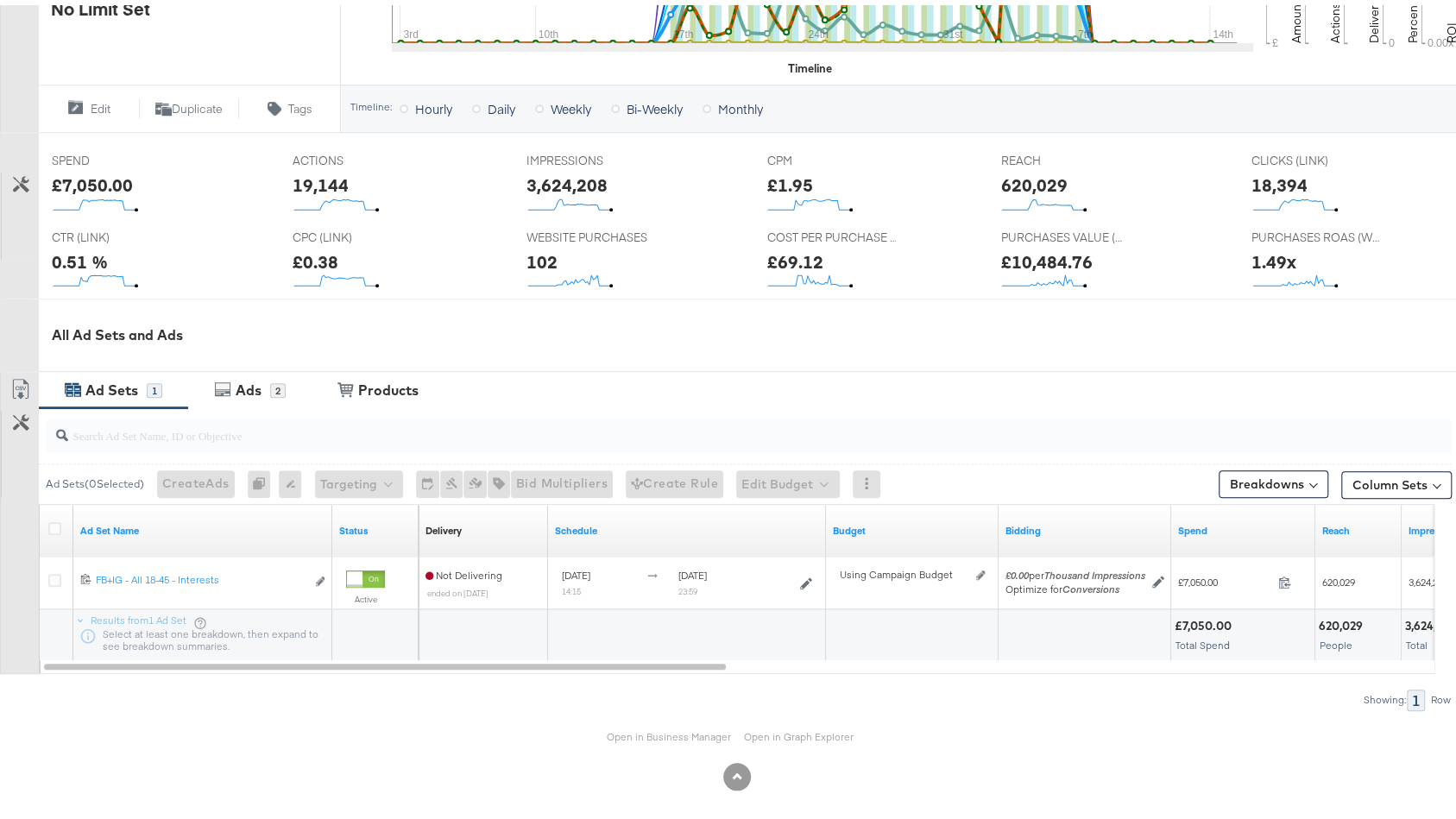
click at [87, 176] on div "£7,050.00" at bounding box center [92, 180] width 81 height 25
copy div "7,050.00"
click at [562, 177] on div "3,624,208" at bounding box center [567, 180] width 81 height 25
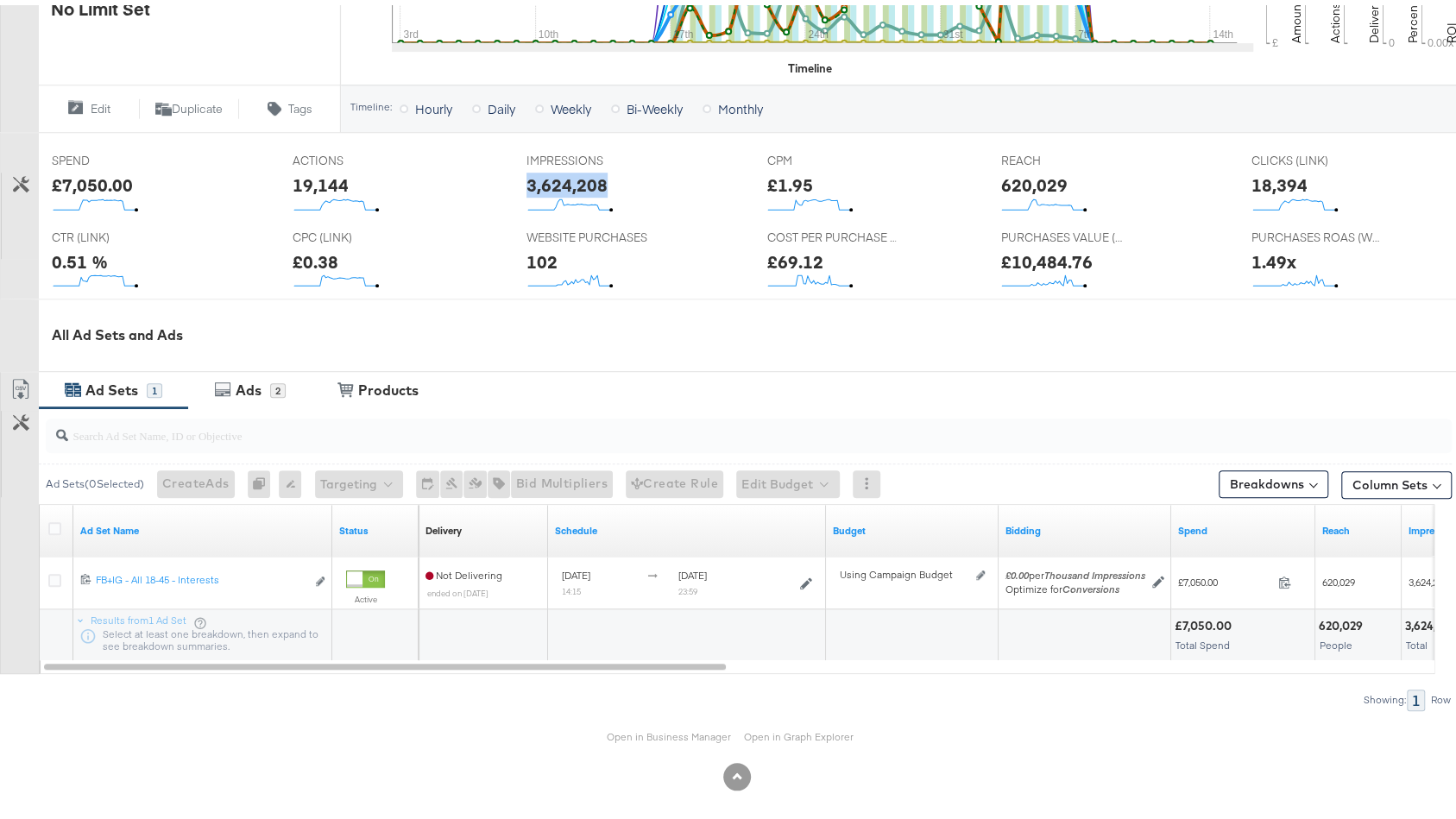
copy div "3,624,208"
click at [1029, 181] on div "620,029" at bounding box center [1034, 180] width 67 height 25
copy div "620,029"
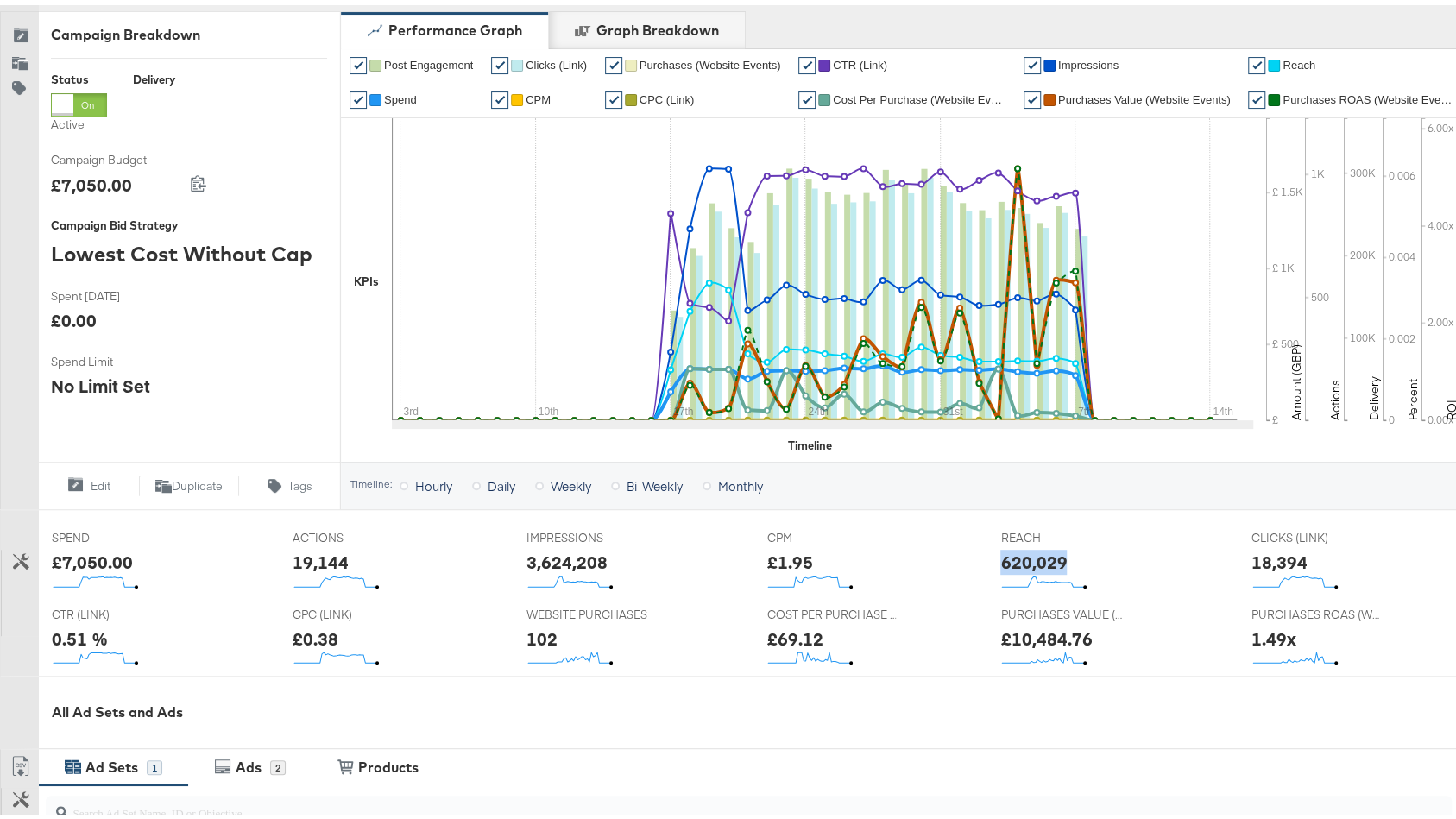
scroll to position [0, 0]
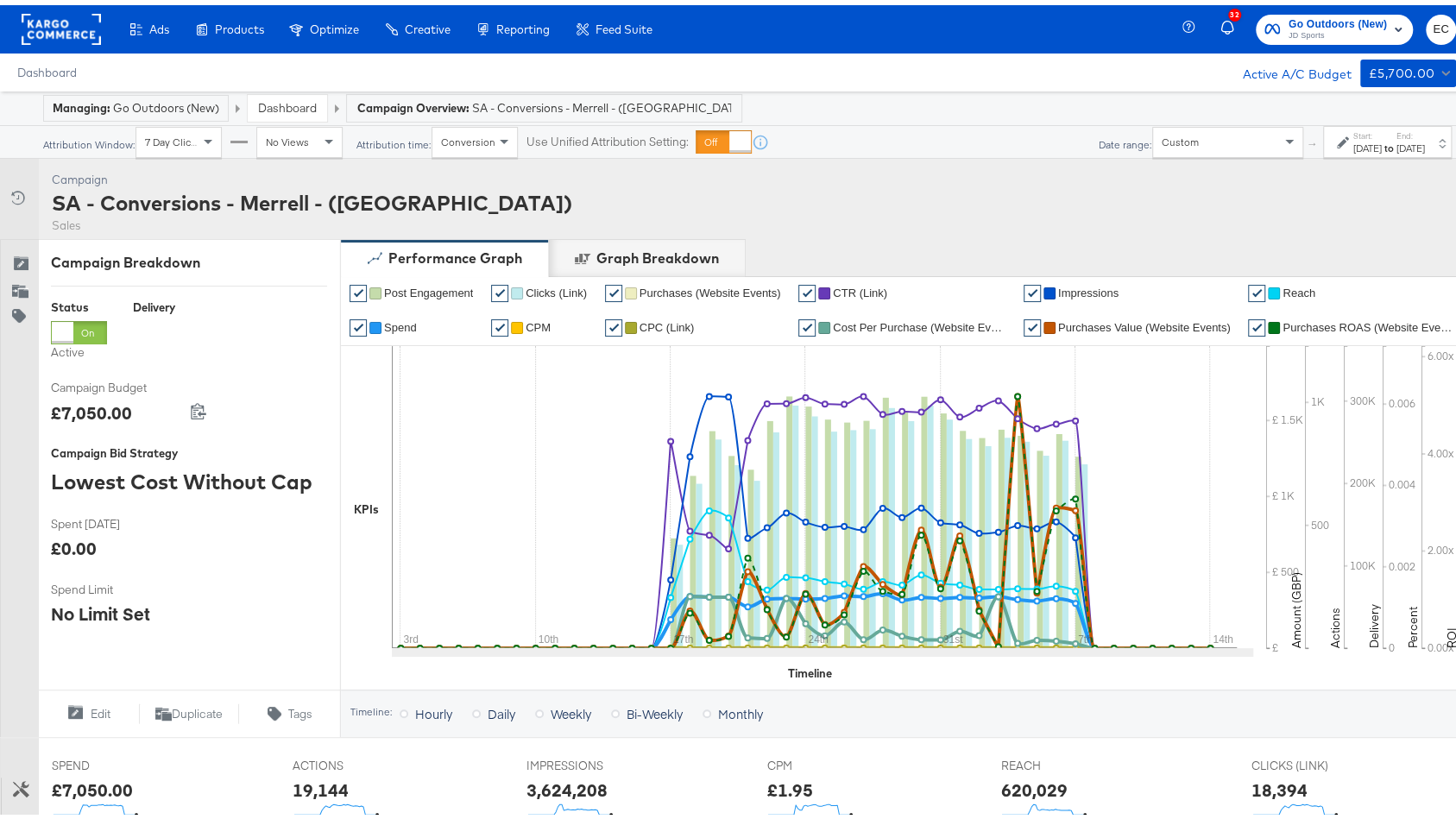
click at [1353, 129] on div "Start: Jul 3rd 2025 to End: Aug 14th 2025" at bounding box center [1388, 138] width 72 height 25
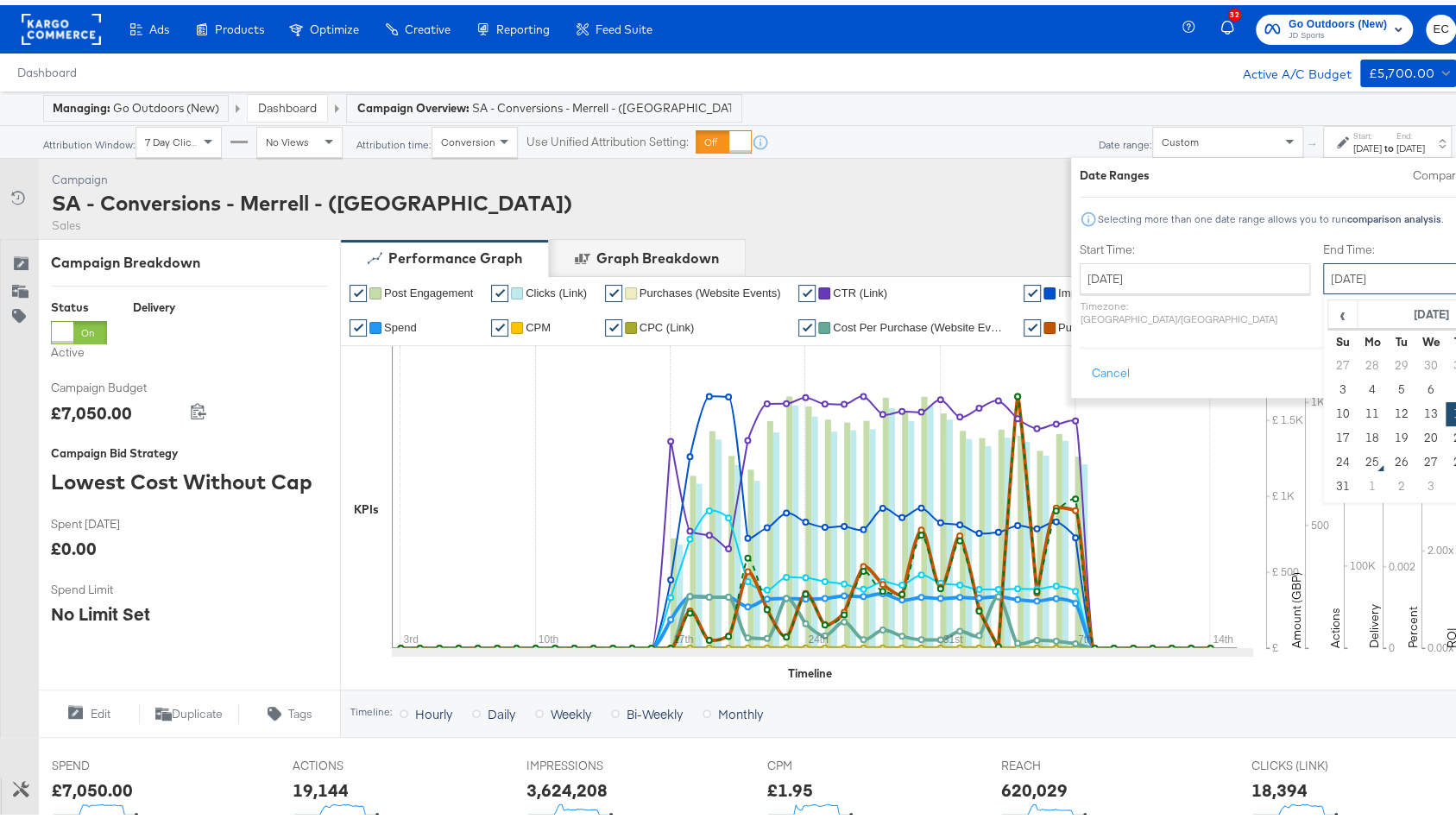
click at [1323, 282] on input "August 14th 2025" at bounding box center [1414, 273] width 182 height 32
click at [1329, 316] on span "‹" at bounding box center [1342, 309] width 27 height 26
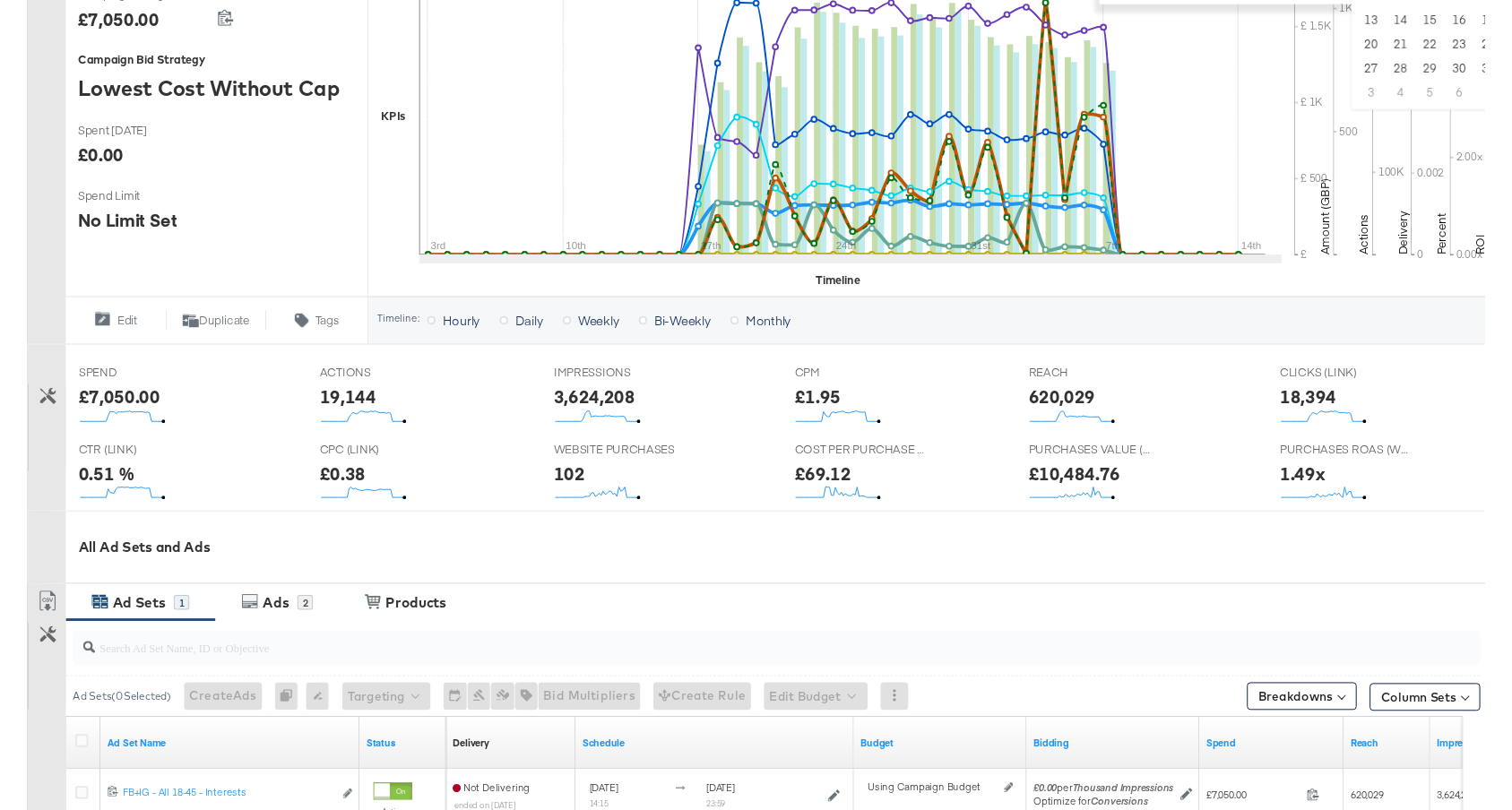
scroll to position [380, 0]
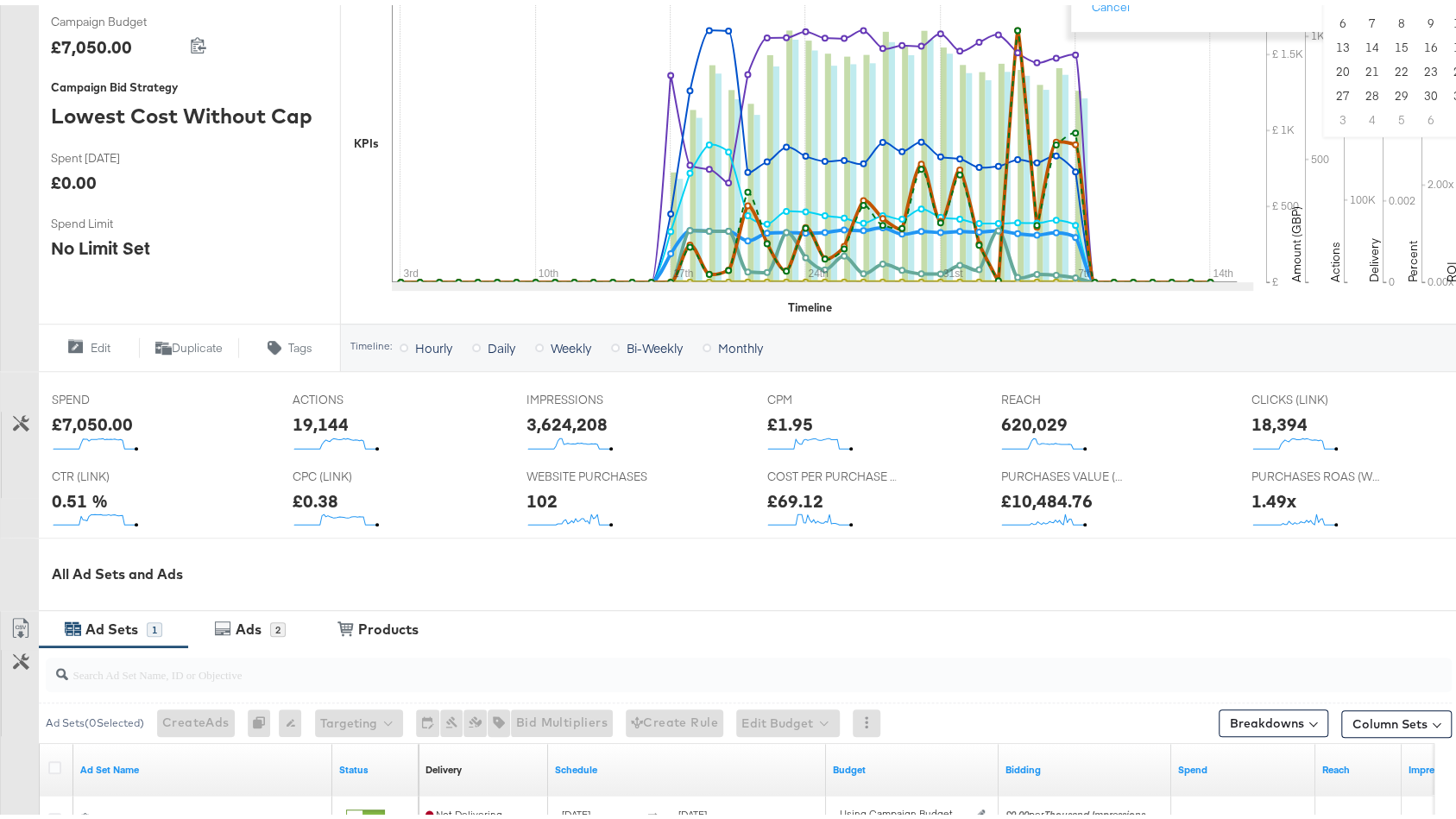
click at [781, 413] on div "£1.95" at bounding box center [789, 419] width 46 height 25
copy div "1.95"
click at [1268, 420] on div "18,394" at bounding box center [1279, 419] width 56 height 25
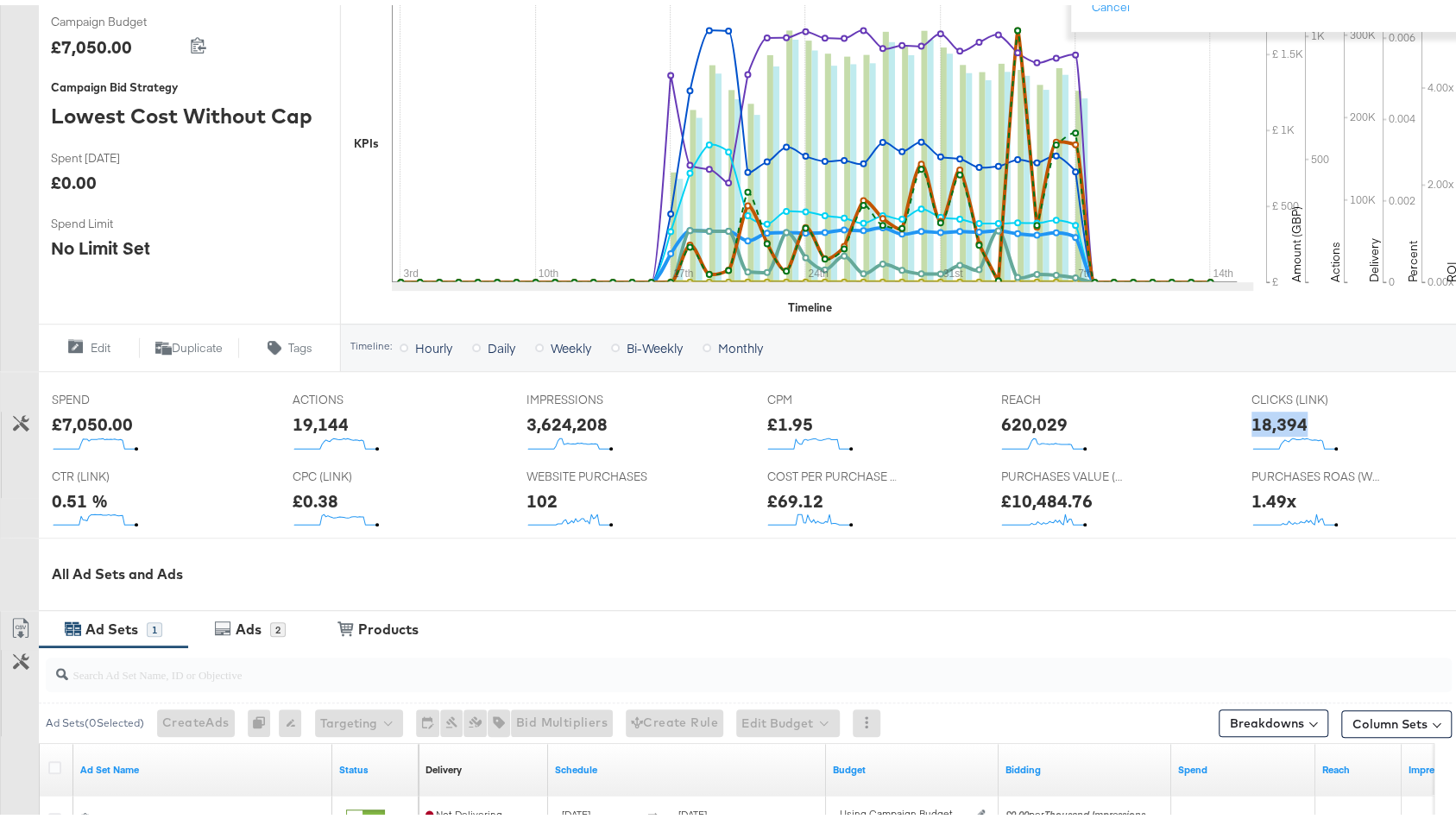
copy div "18,394"
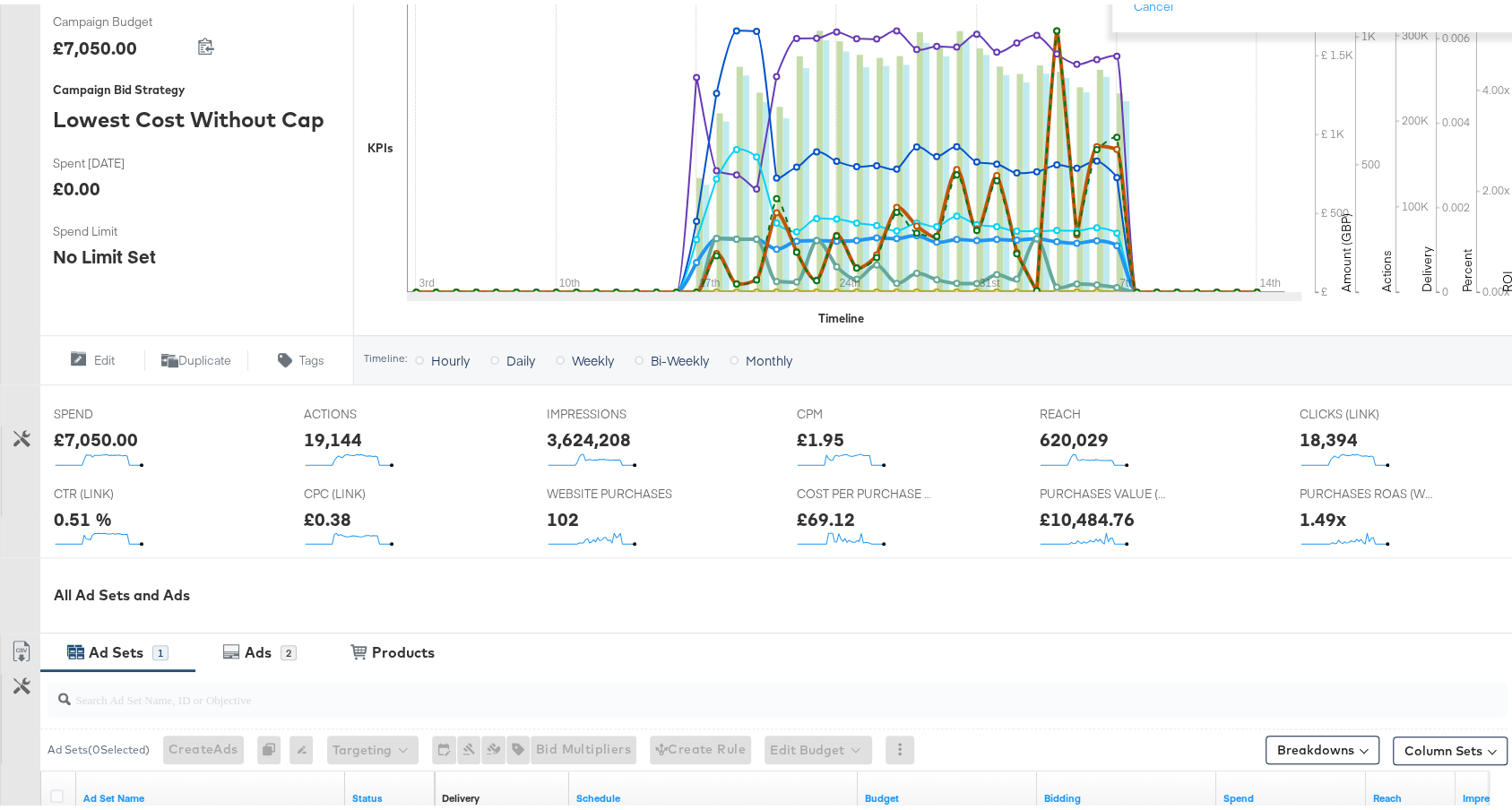
click at [86, 506] on div "0.51 %" at bounding box center [82, 515] width 59 height 26
click at [305, 502] on div "£0.38" at bounding box center [327, 515] width 48 height 26
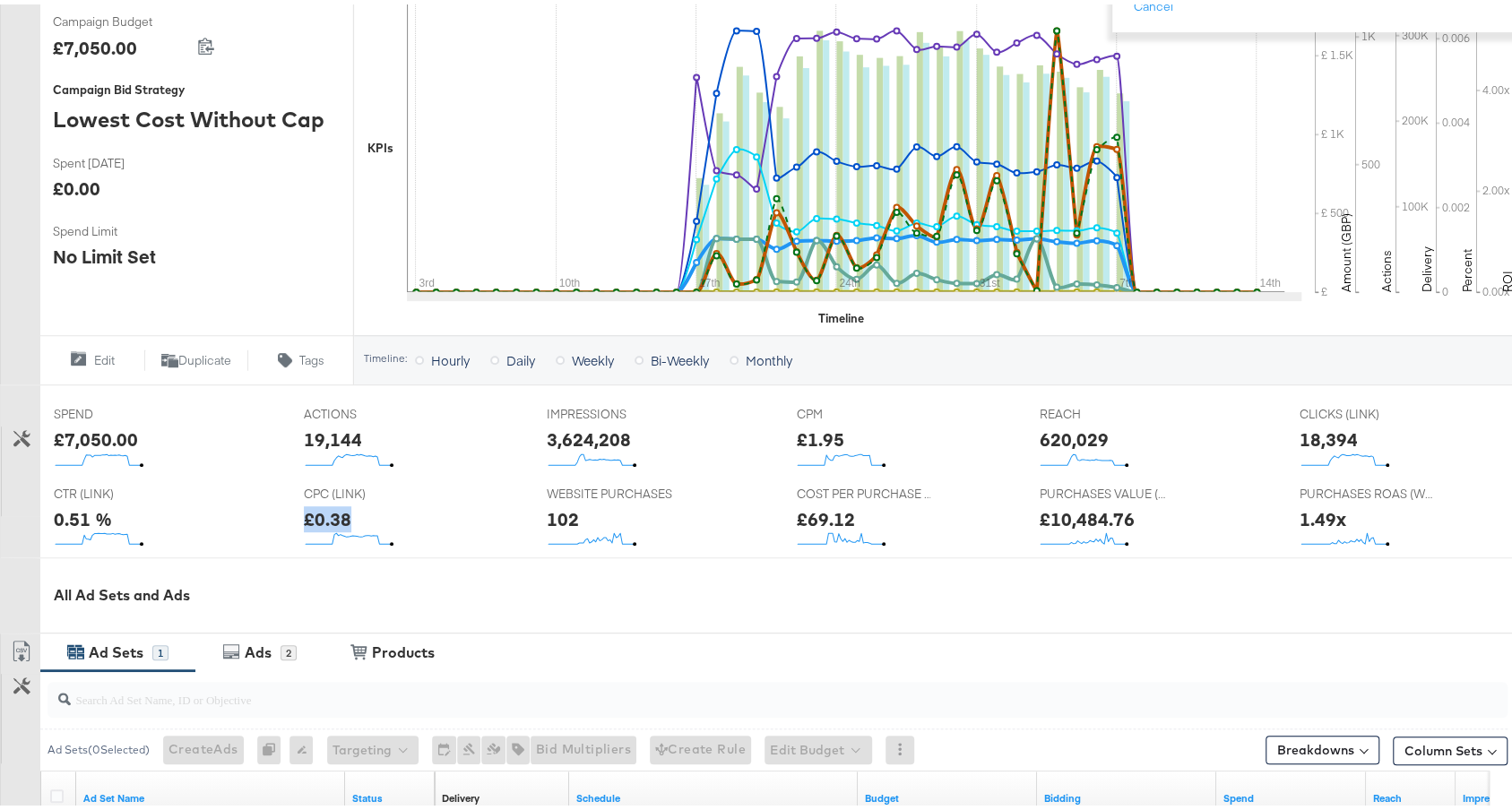
copy div "£0.38"
click at [80, 508] on div "0.51 %" at bounding box center [82, 515] width 59 height 26
copy div "0.51"
click at [1069, 502] on div "£10,484.76" at bounding box center [1086, 515] width 95 height 26
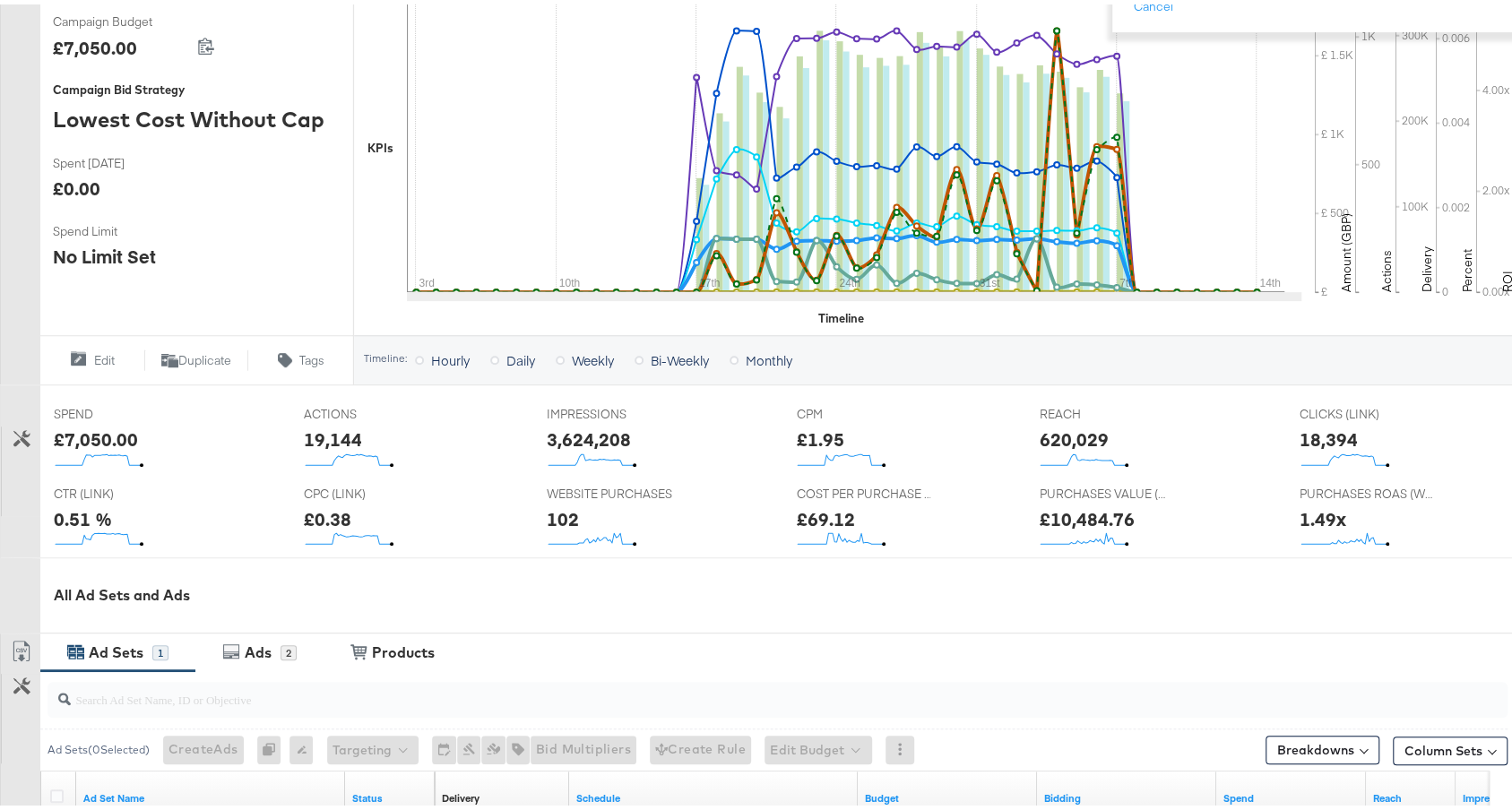
click at [1073, 520] on div "£10,484.76" at bounding box center [1086, 515] width 95 height 26
copy div "10,484.76"
click at [1300, 507] on div "1.49x" at bounding box center [1323, 515] width 47 height 26
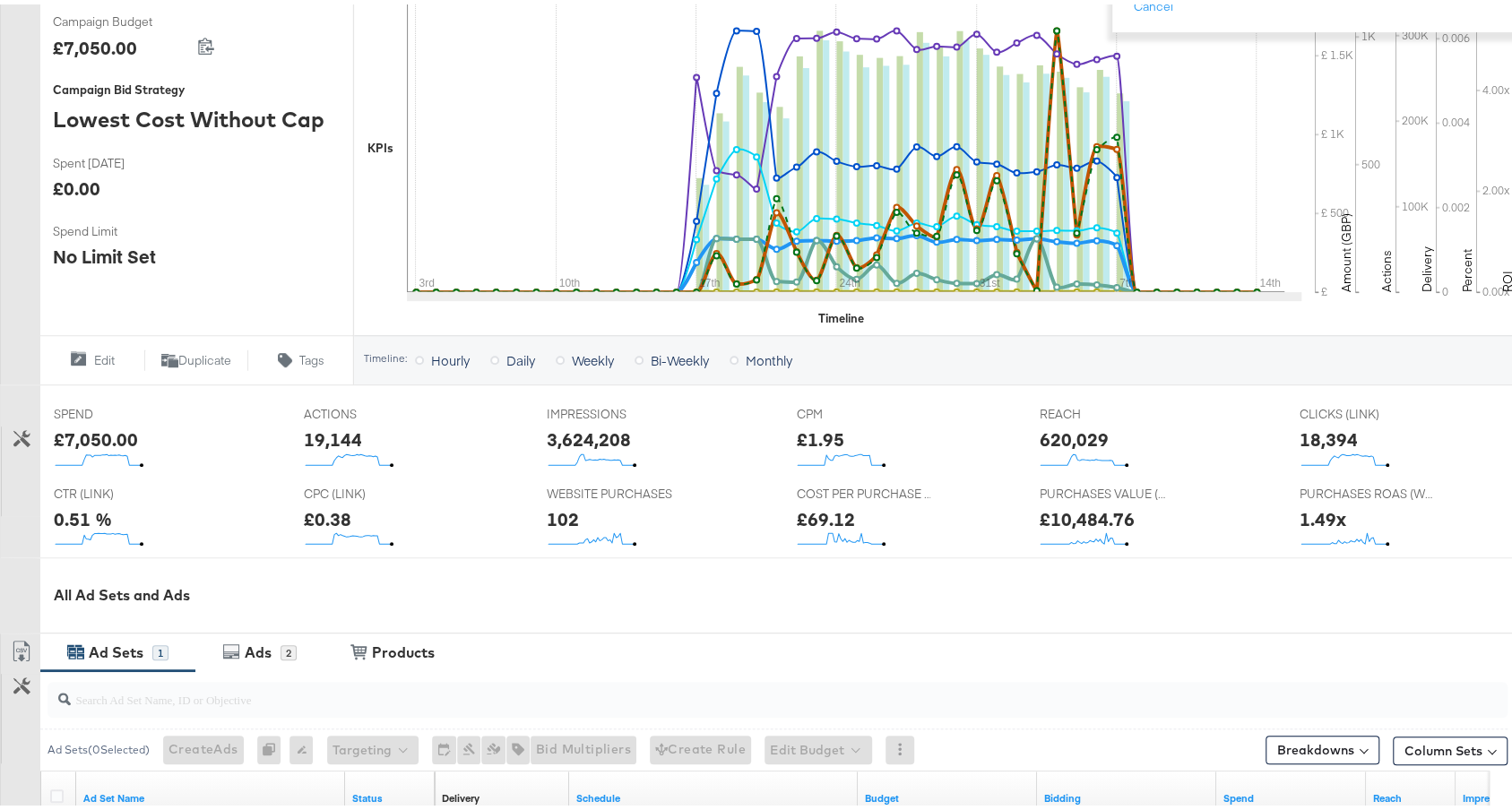
click at [825, 495] on div "COST PER PURCHASE (WEBSITE EVENTS) COST PER PURCHASE (WEBSITE EVENTS) £69.12" at bounding box center [903, 513] width 243 height 78
click at [821, 508] on div "£69.12" at bounding box center [824, 515] width 59 height 26
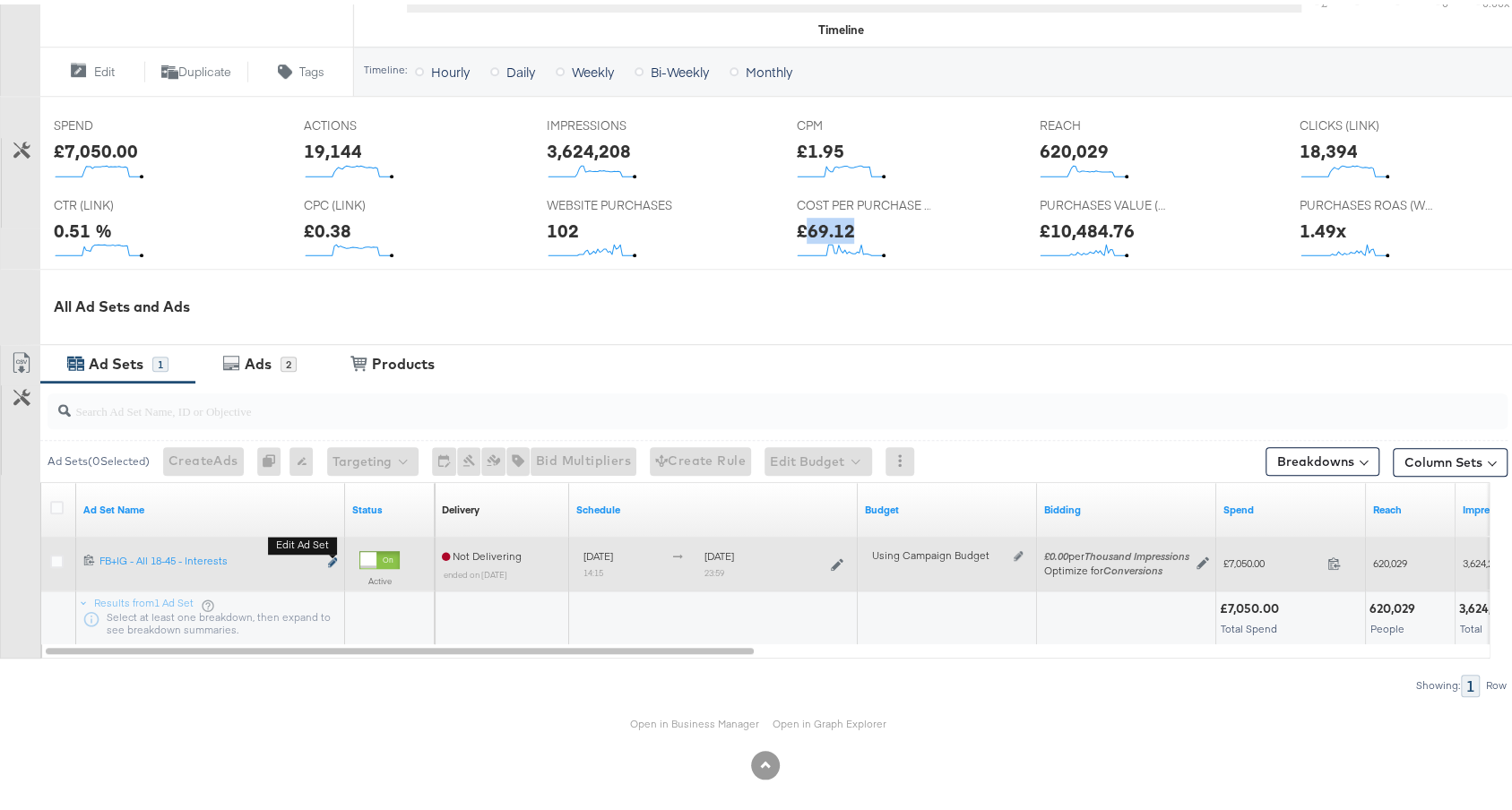
click at [333, 553] on icon "link" at bounding box center [332, 558] width 9 height 10
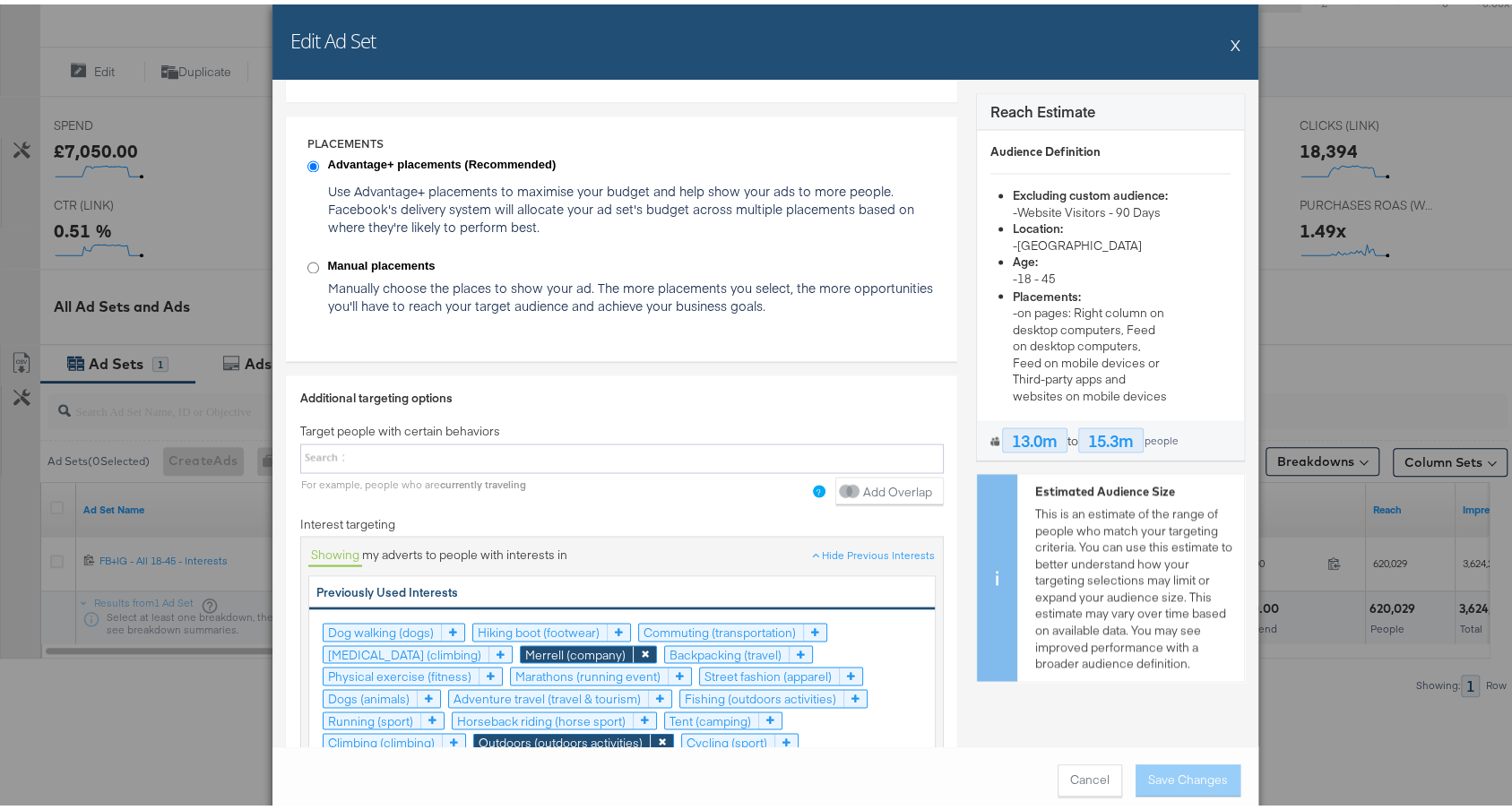
scroll to position [2370, 0]
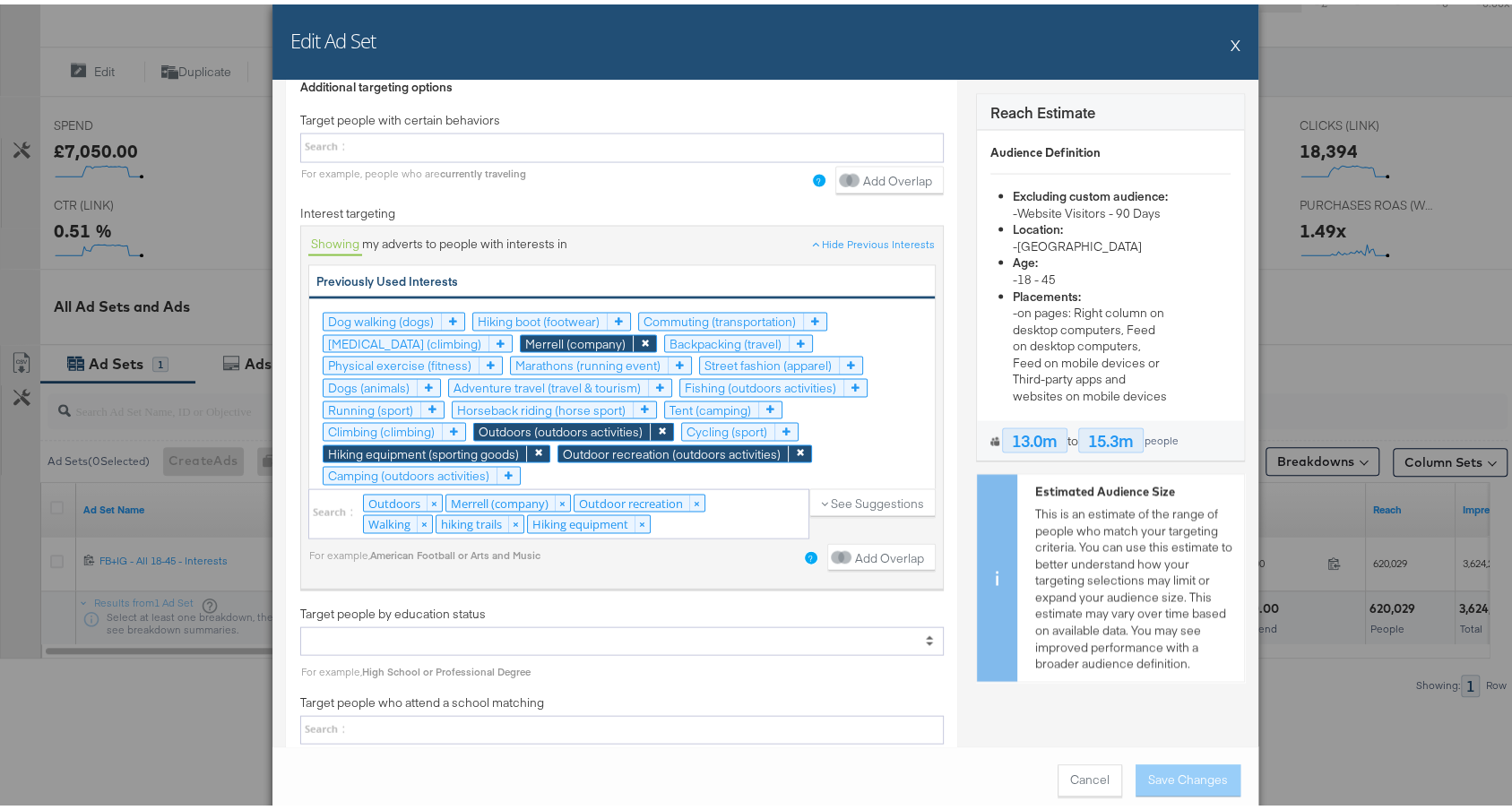
click at [1231, 42] on div "Edit Ad Set X" at bounding box center [766, 38] width 986 height 75
click at [1230, 42] on button "X" at bounding box center [1235, 41] width 10 height 36
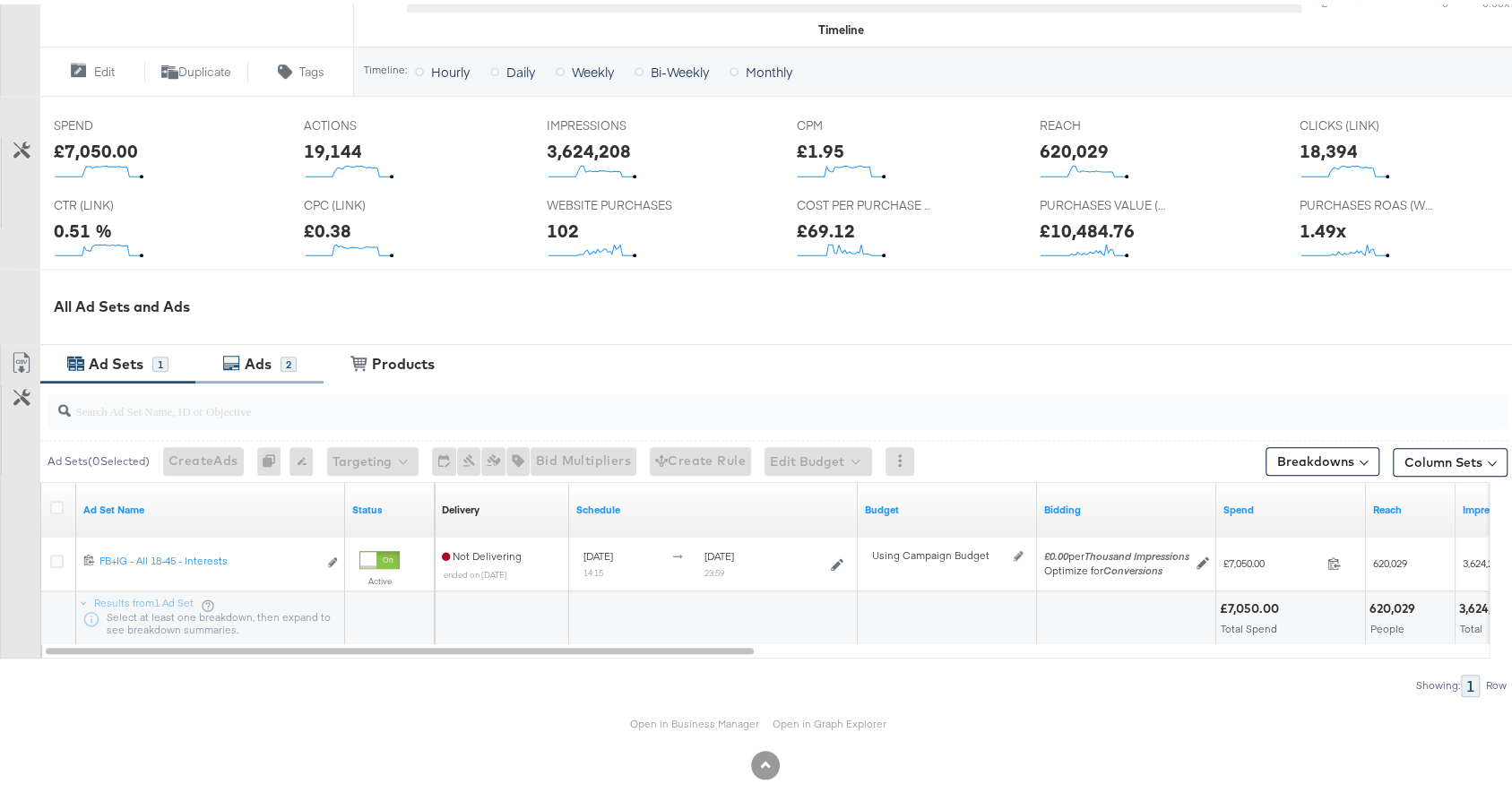
click at [245, 349] on div "Ads" at bounding box center [258, 359] width 27 height 21
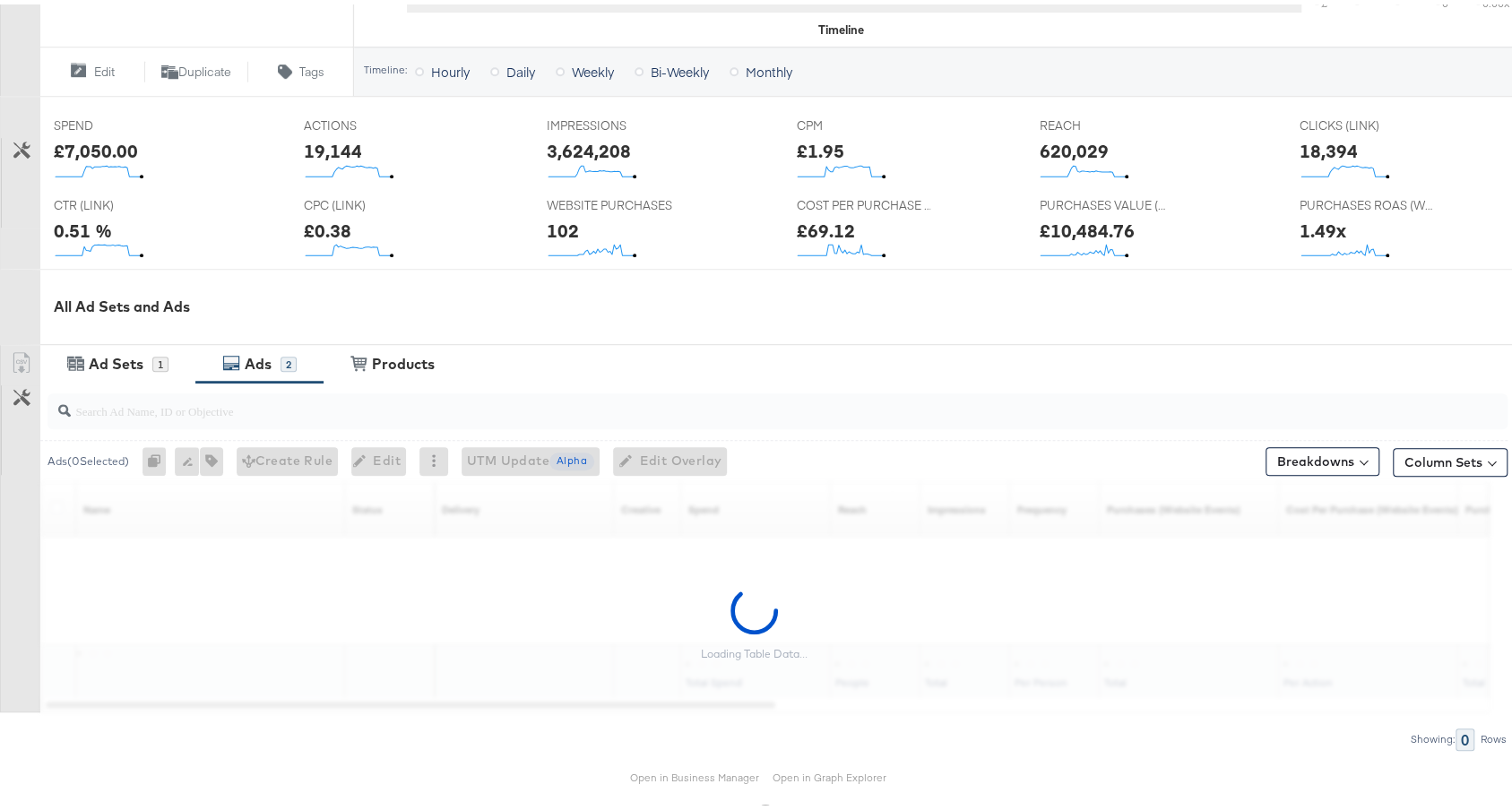
scroll to position [723, 0]
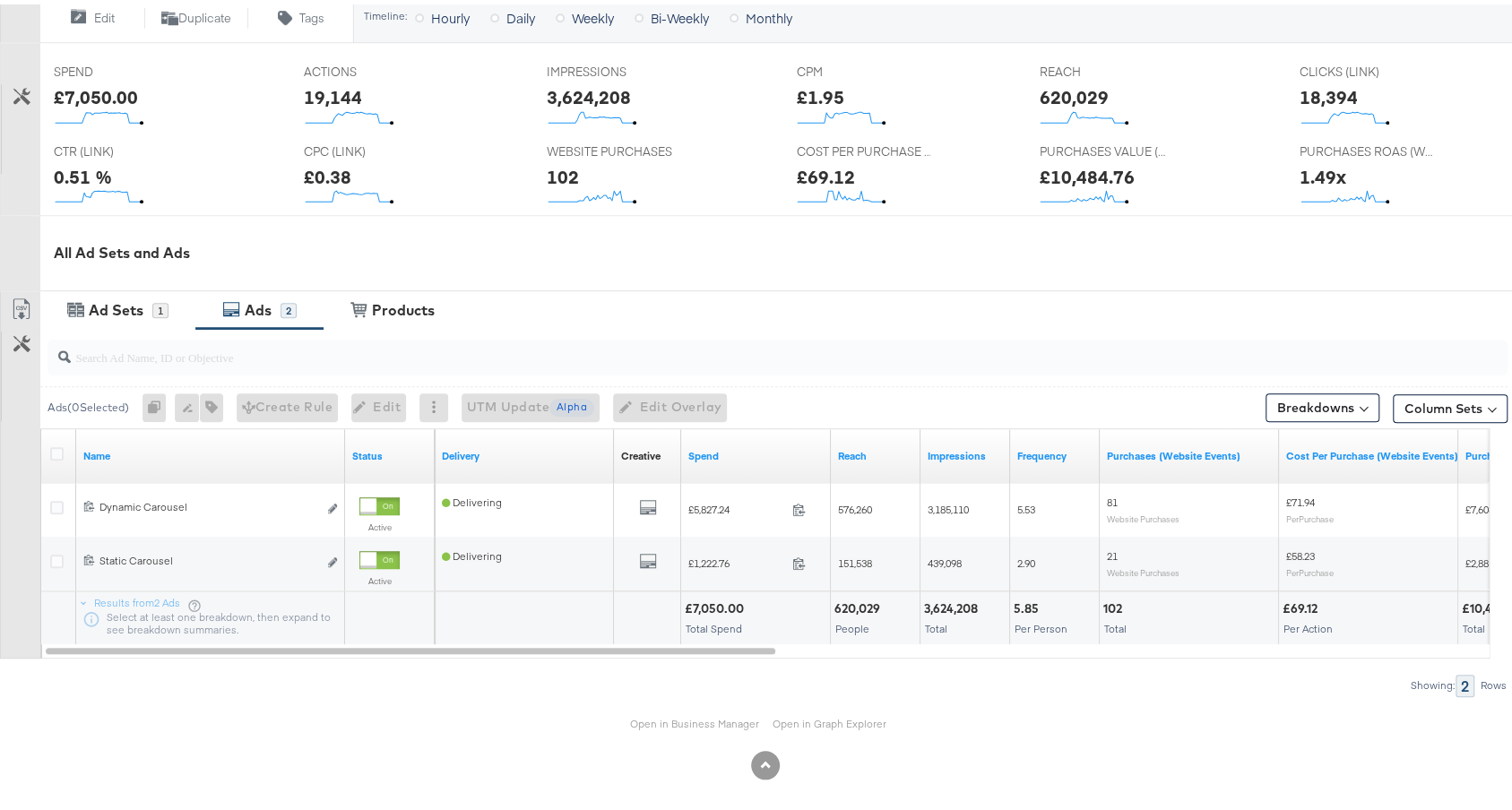
click at [786, 454] on div "Spend" at bounding box center [755, 452] width 150 height 29
click at [760, 446] on link "Spend" at bounding box center [756, 452] width 135 height 14
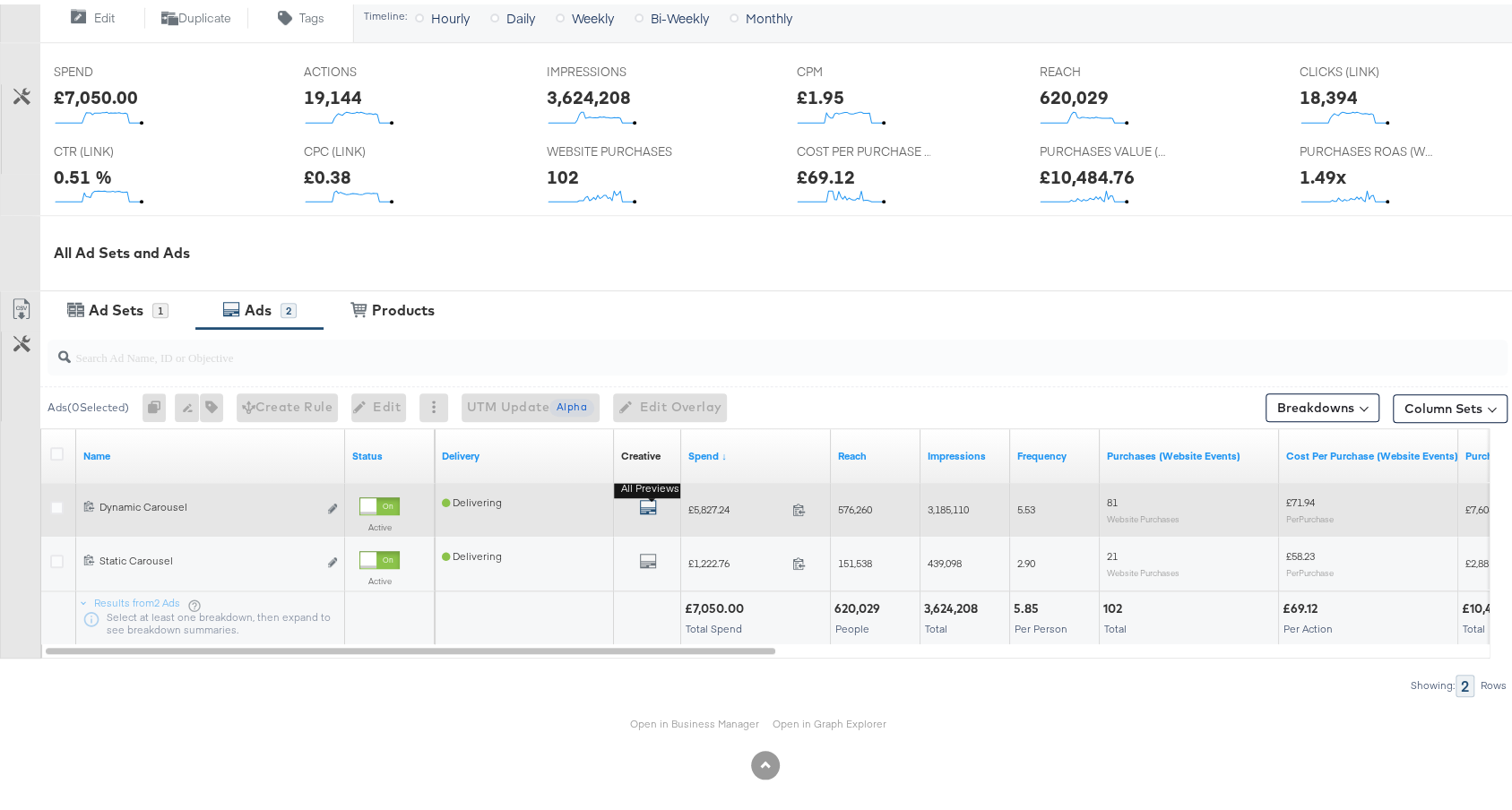
click at [650, 495] on icon "default" at bounding box center [648, 503] width 18 height 18
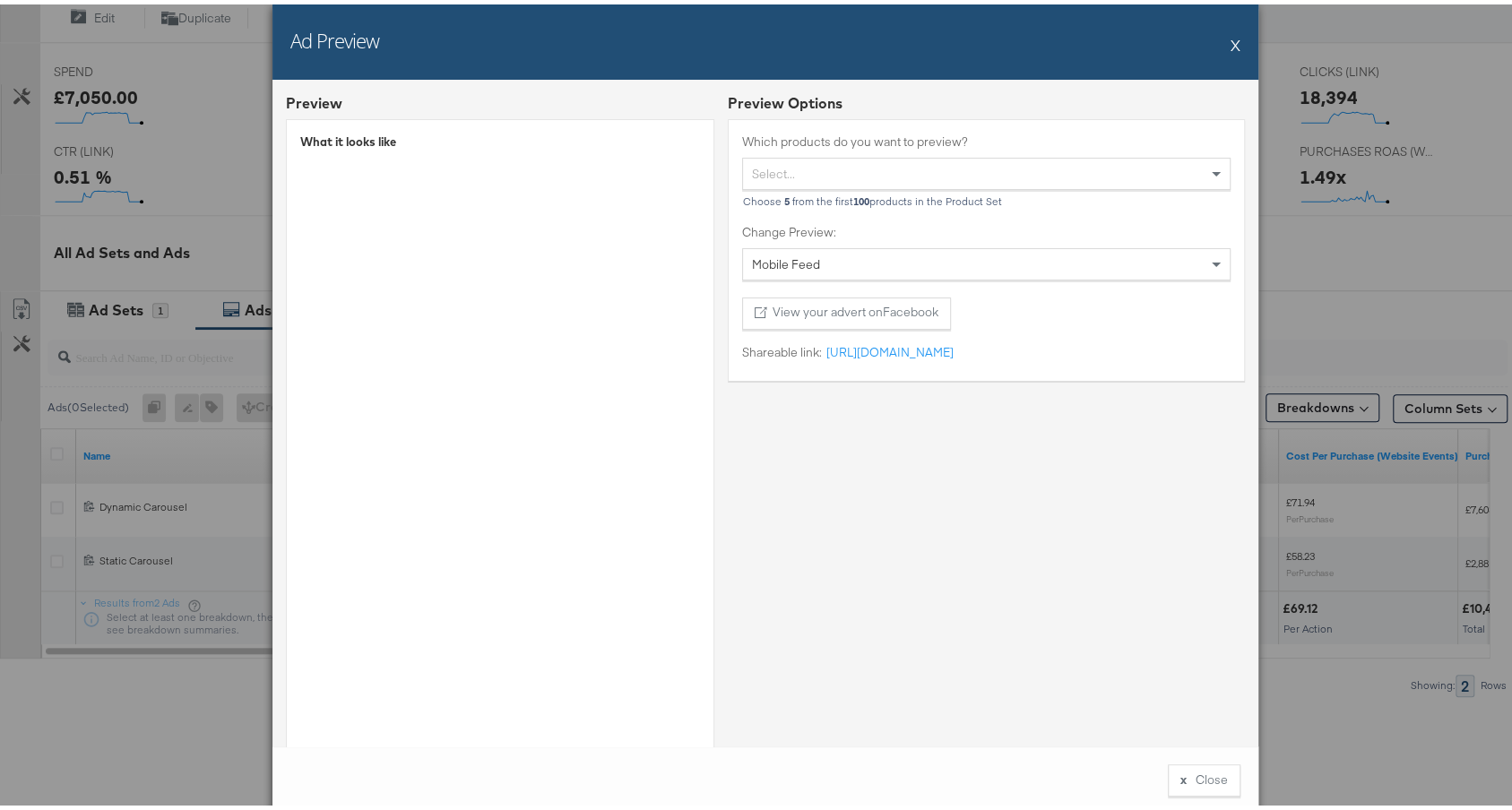
click at [1230, 40] on button "X" at bounding box center [1235, 41] width 10 height 36
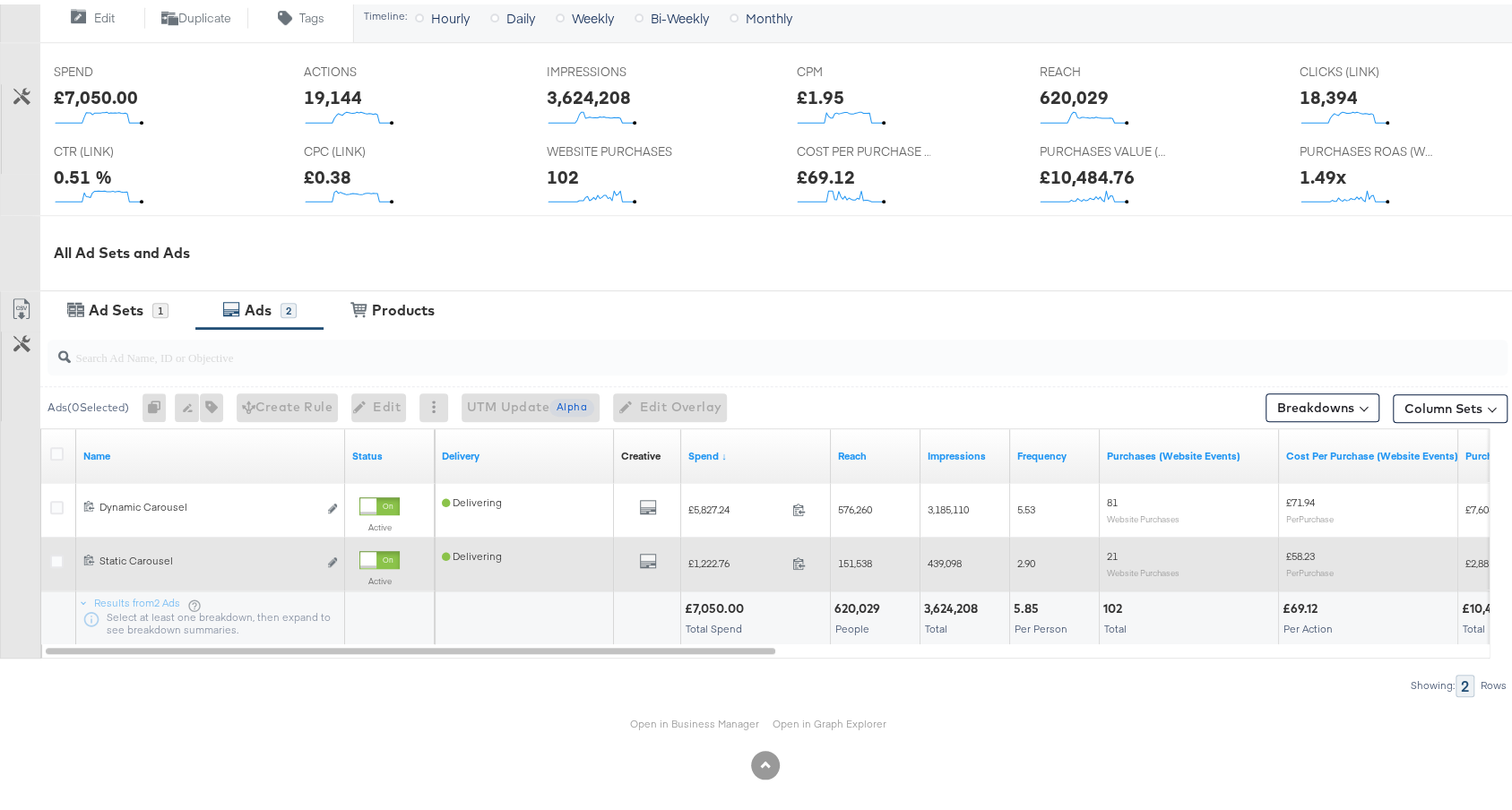
click at [657, 555] on div "All Previews" at bounding box center [647, 559] width 53 height 23
click at [646, 555] on icon "default" at bounding box center [648, 557] width 18 height 18
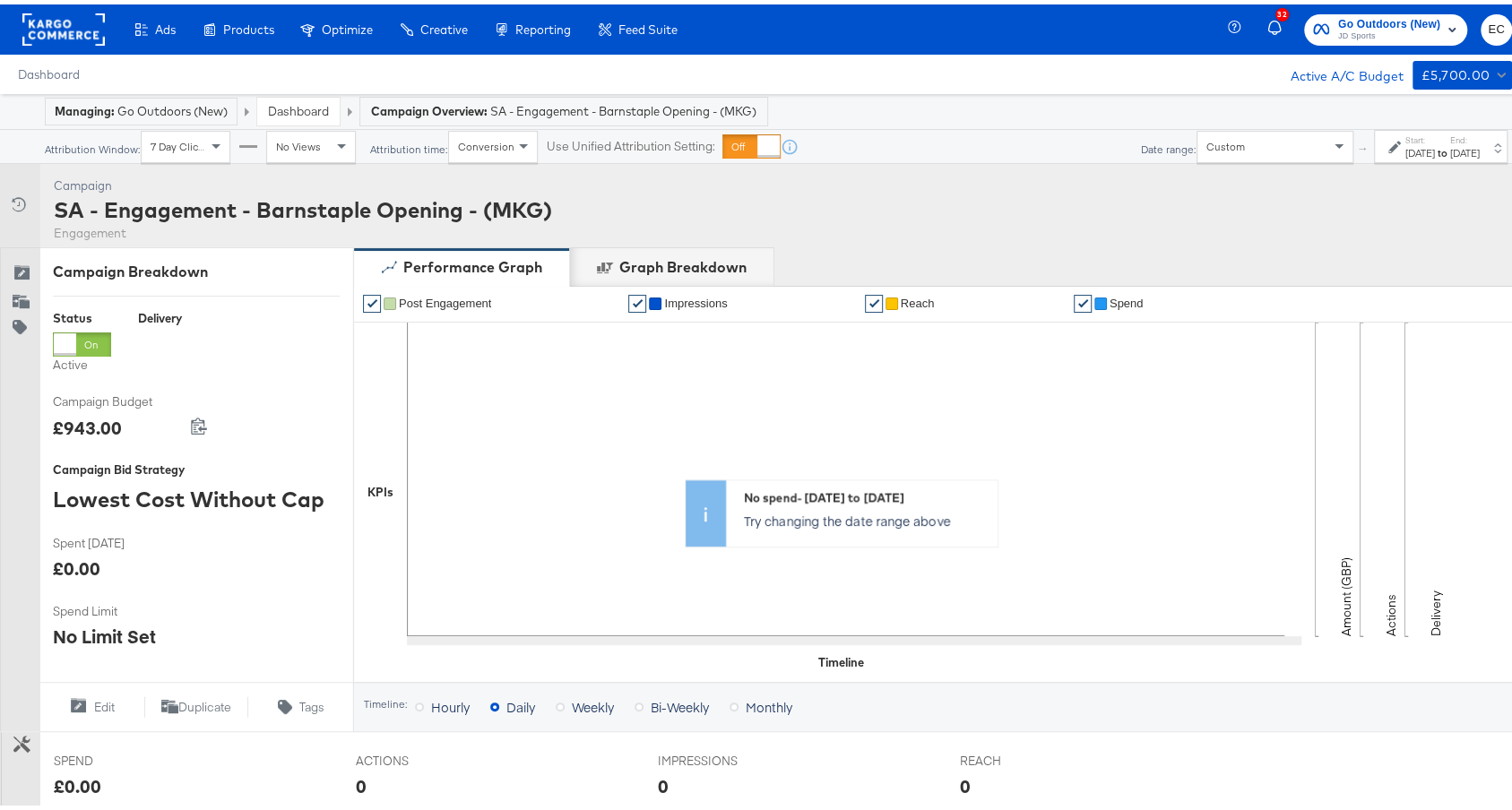
click at [244, 210] on div "SA - Engagement - Barnstaple Opening - (MKG)" at bounding box center [303, 204] width 498 height 31
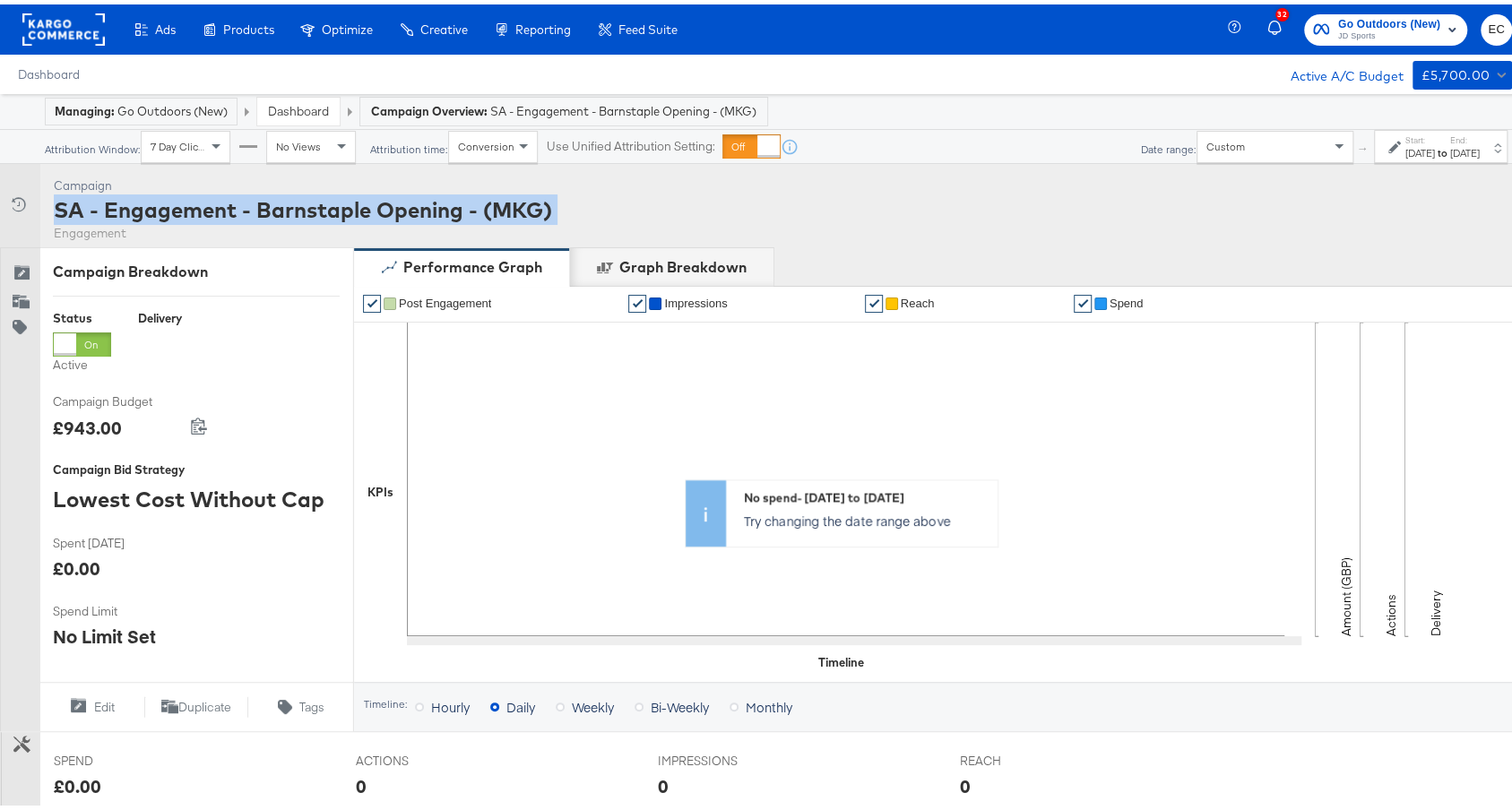
click at [244, 210] on div "SA - Engagement - Barnstaple Opening - (MKG)" at bounding box center [303, 204] width 498 height 31
copy div "SA - Engagement - Barnstaple Opening - (MKG)"
